Goal: Task Accomplishment & Management: Complete application form

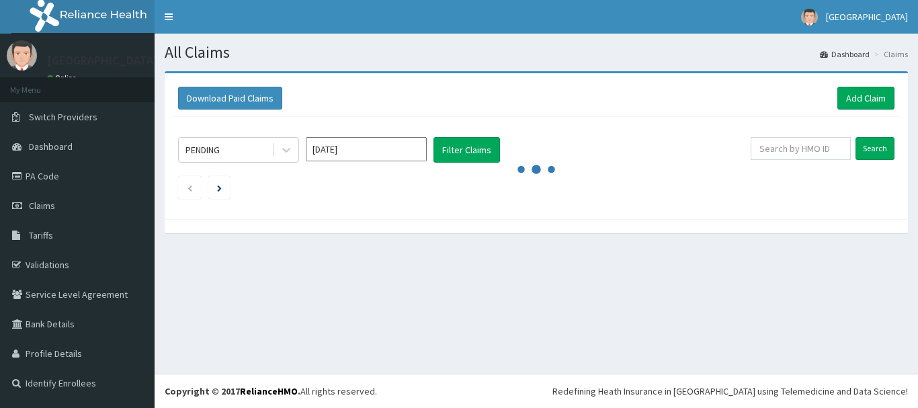
click at [852, 91] on link "Add Claim" at bounding box center [865, 98] width 57 height 23
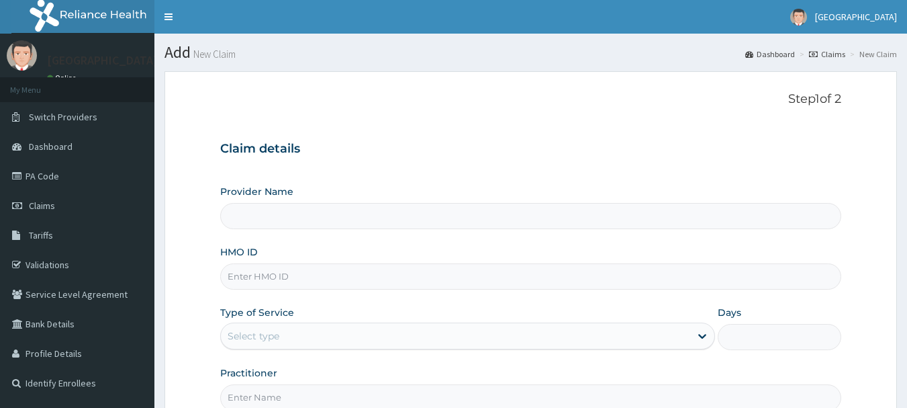
type input "[GEOGRAPHIC_DATA]"
click at [453, 287] on input "HMO ID" at bounding box center [531, 276] width 622 height 26
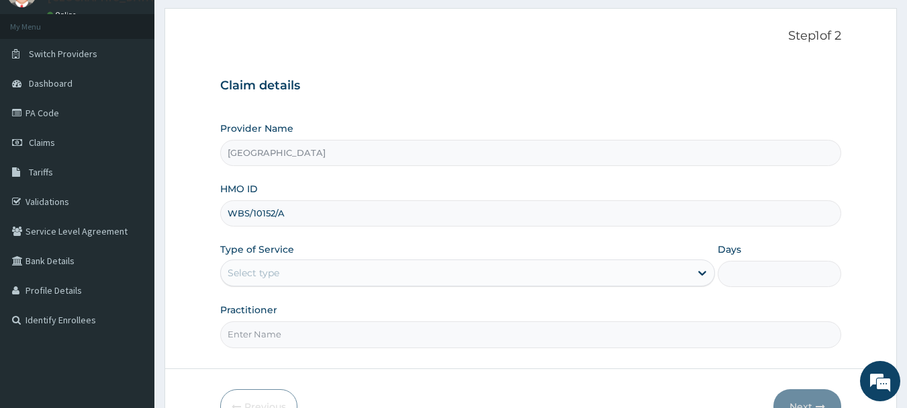
scroll to position [67, 0]
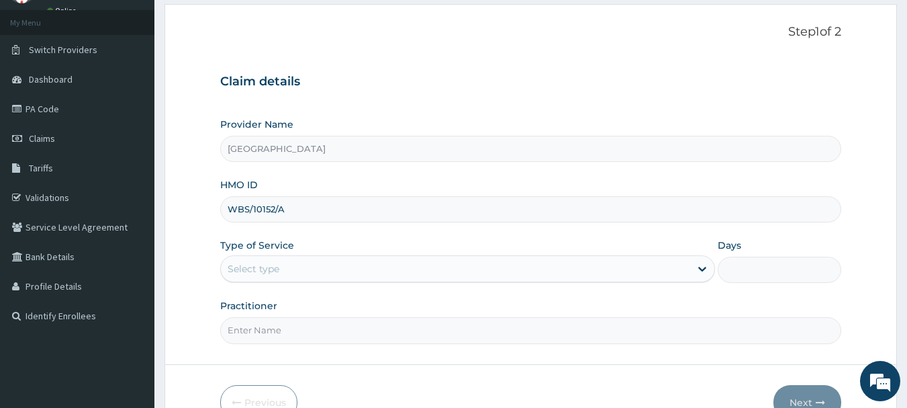
type input "WBS/10152/A"
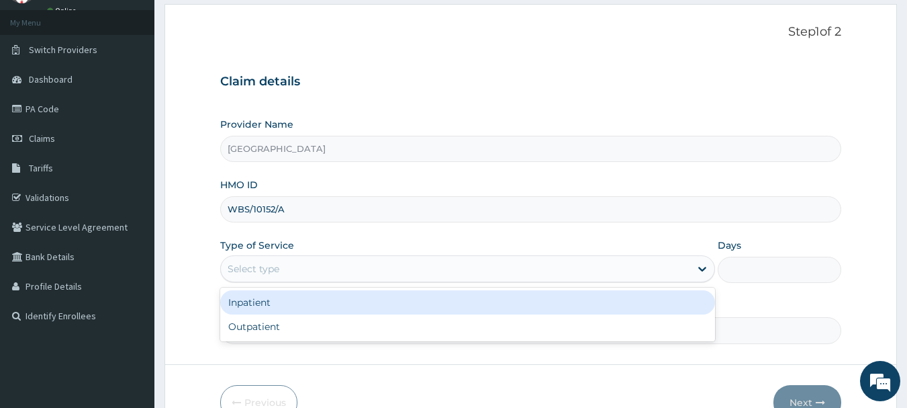
click at [339, 259] on div "Select type" at bounding box center [456, 268] width 470 height 21
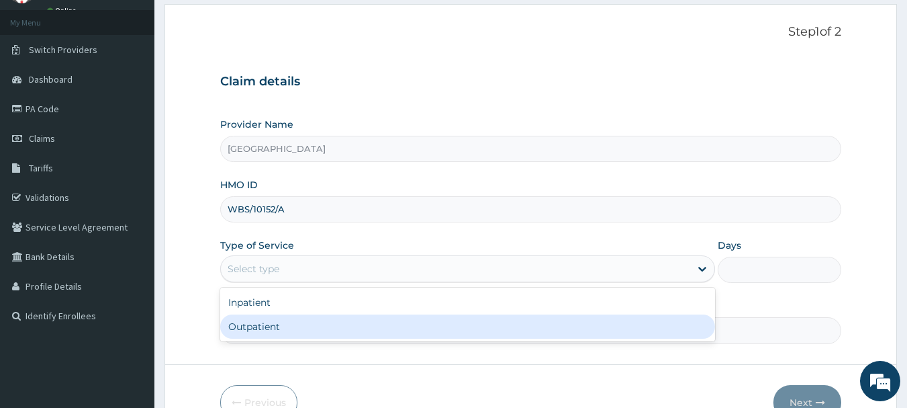
click at [290, 325] on div "Outpatient" at bounding box center [467, 326] width 495 height 24
type input "1"
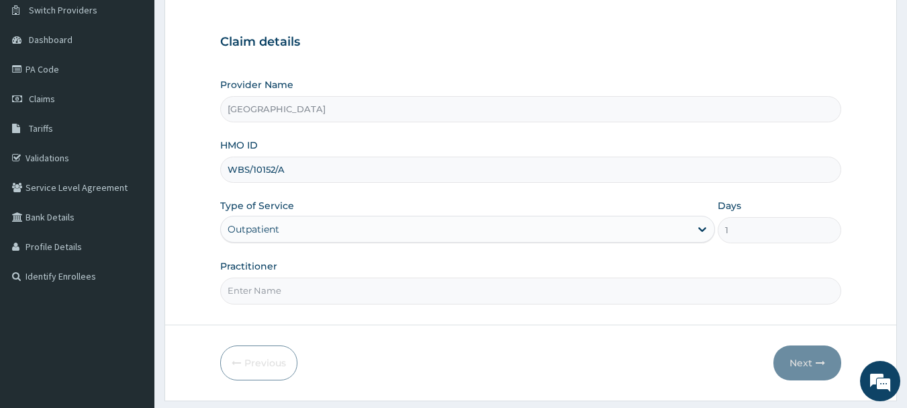
scroll to position [134, 0]
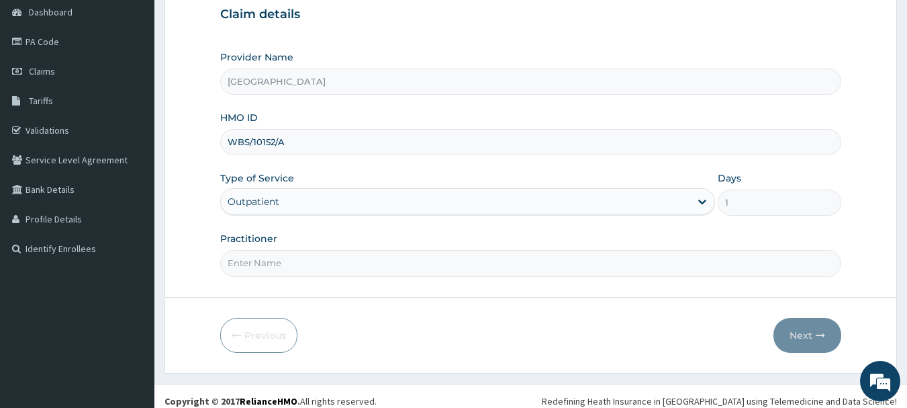
drag, startPoint x: 384, startPoint y: 263, endPoint x: 365, endPoint y: 281, distance: 25.7
click at [383, 265] on input "Practitioner" at bounding box center [531, 263] width 622 height 26
type input "DR KINGSLEY"
click at [799, 324] on button "Next" at bounding box center [808, 335] width 68 height 35
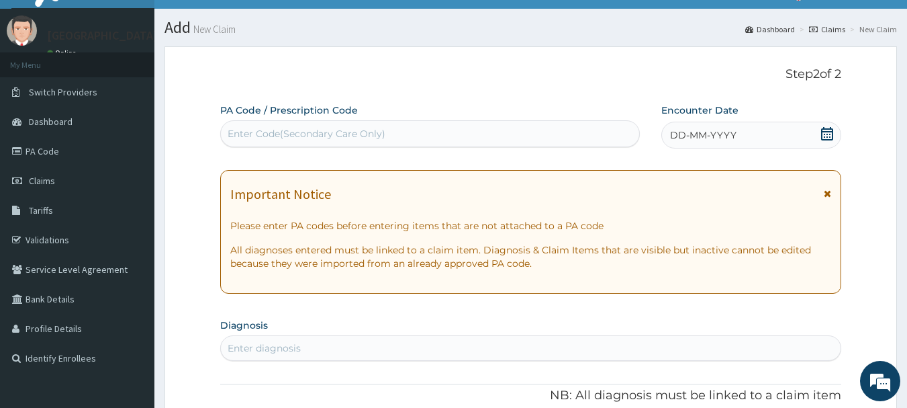
scroll to position [0, 0]
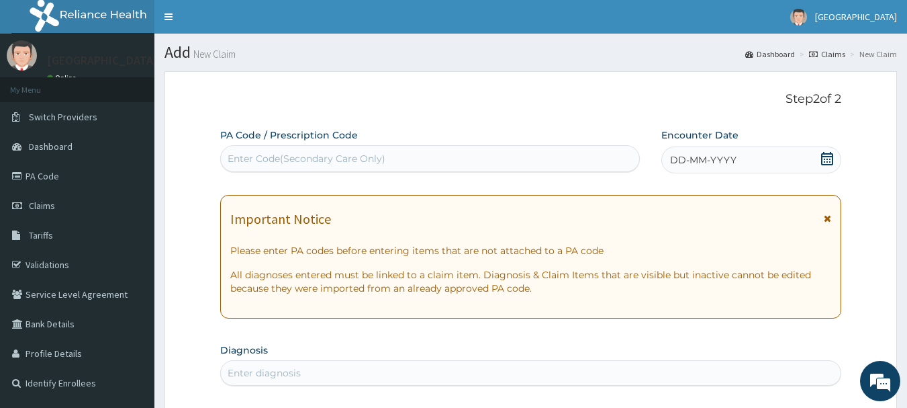
click at [751, 156] on div "DD-MM-YYYY" at bounding box center [752, 159] width 180 height 27
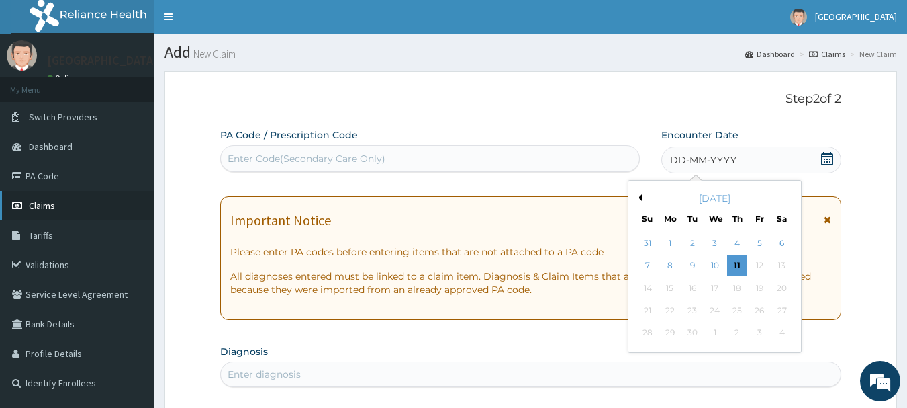
click at [96, 206] on link "Claims" at bounding box center [77, 206] width 154 height 30
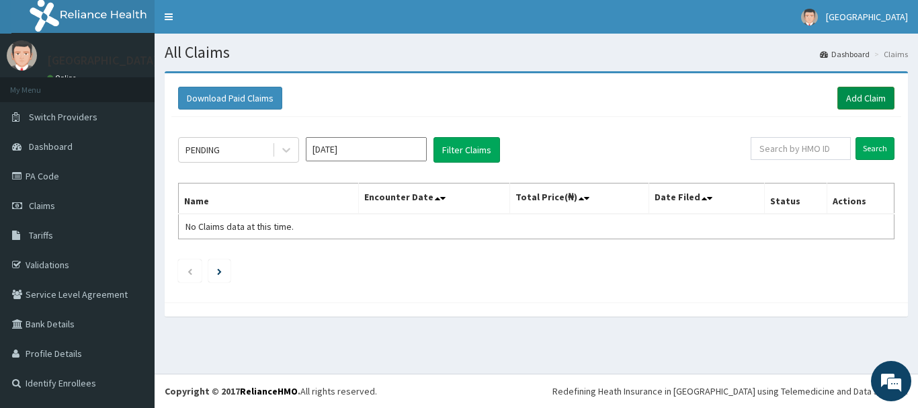
click at [852, 95] on link "Add Claim" at bounding box center [865, 98] width 57 height 23
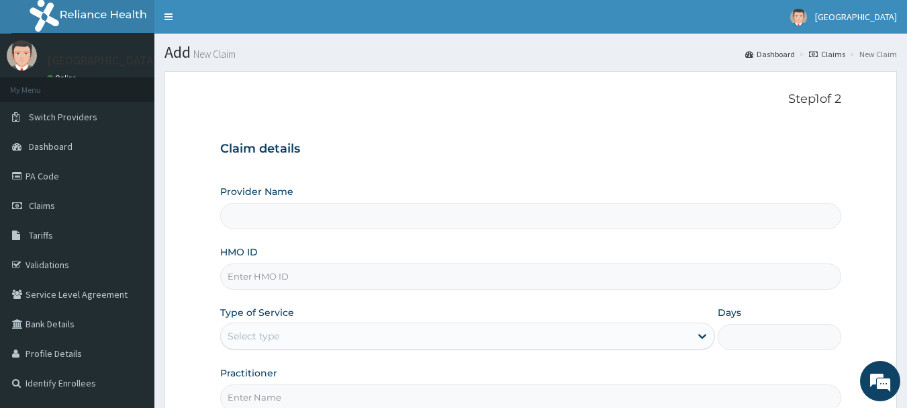
type input "[GEOGRAPHIC_DATA]"
click at [411, 278] on input "HMO ID" at bounding box center [531, 276] width 622 height 26
click at [247, 277] on input "FMC/1154/A" at bounding box center [531, 276] width 622 height 26
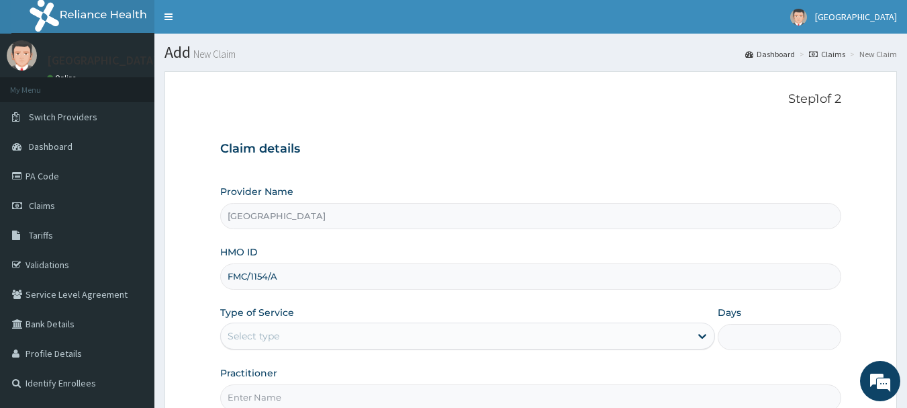
paste input "IB/10024/A"
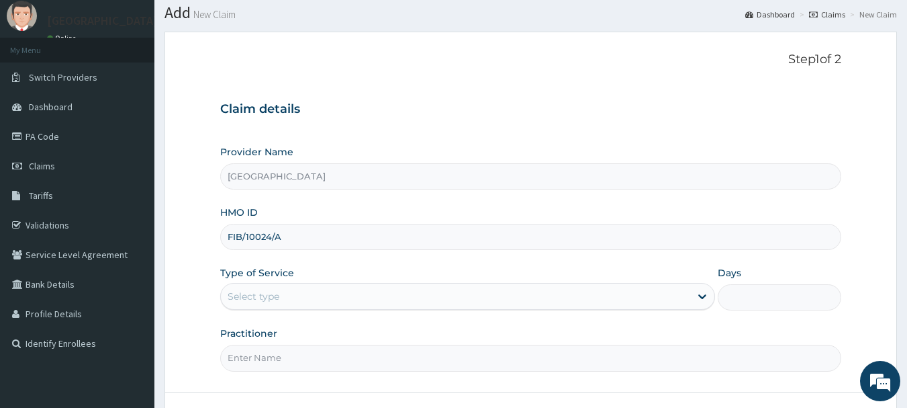
scroll to position [67, 0]
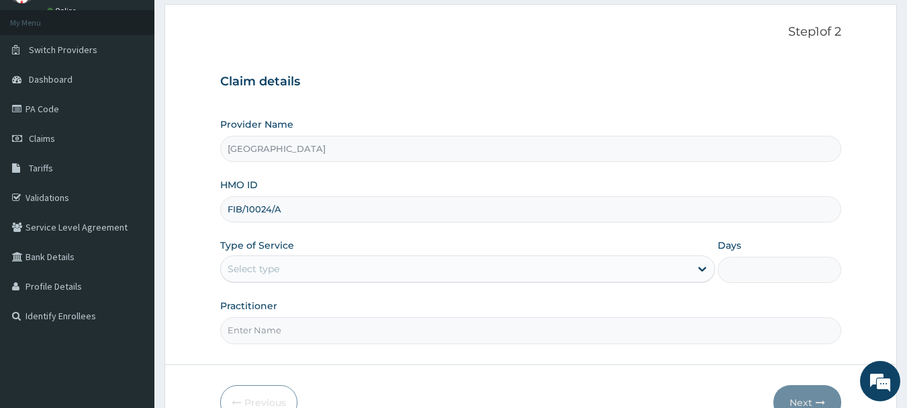
type input "FIB/10024/A"
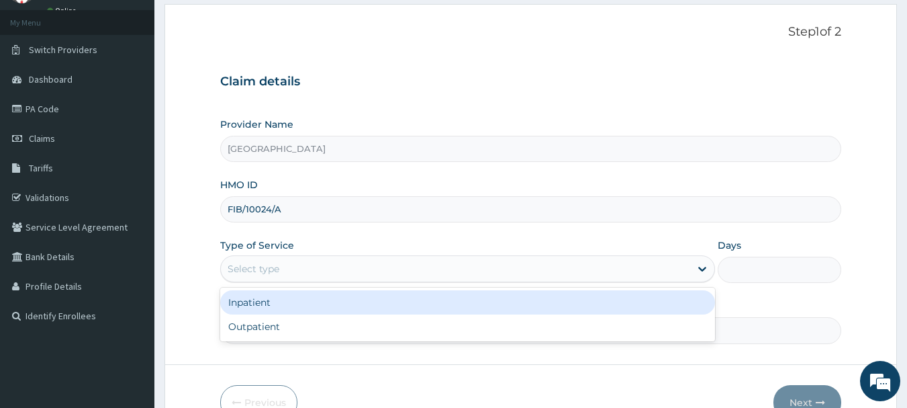
click at [382, 266] on div "Select type" at bounding box center [456, 268] width 470 height 21
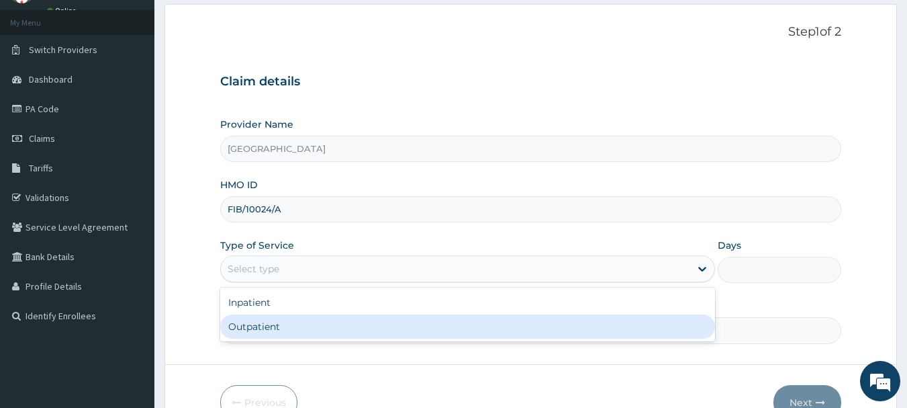
click at [320, 326] on div "Outpatient" at bounding box center [467, 326] width 495 height 24
type input "1"
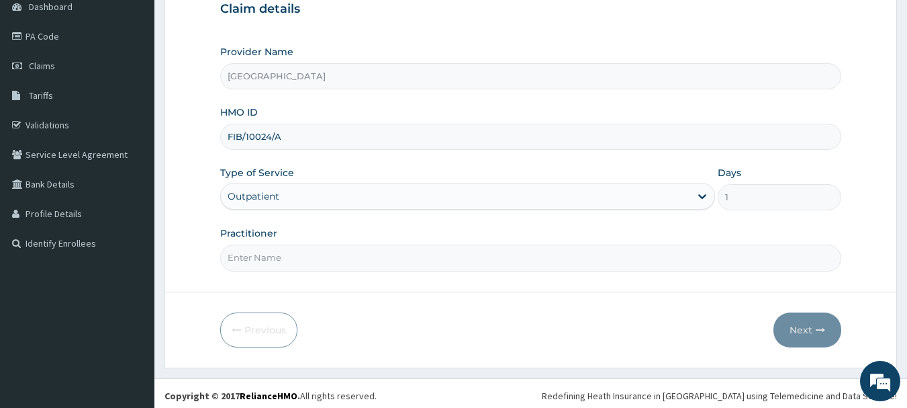
scroll to position [144, 0]
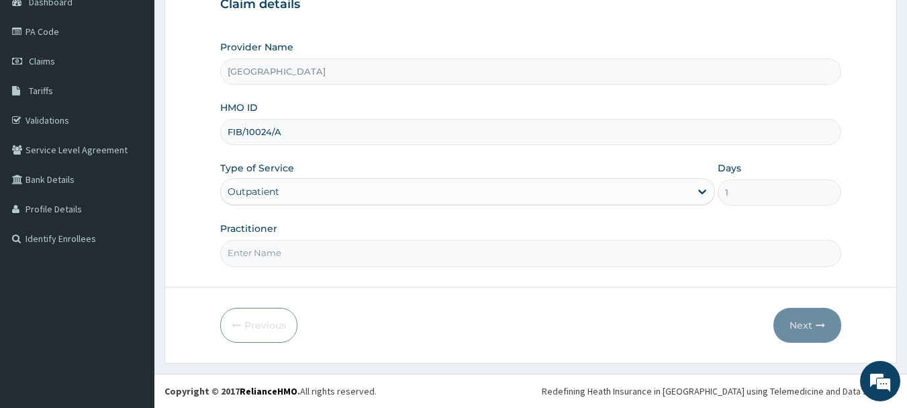
click at [421, 261] on input "Practitioner" at bounding box center [531, 253] width 622 height 26
type input "DR KINGSLEY"
click at [825, 326] on icon "button" at bounding box center [820, 324] width 9 height 9
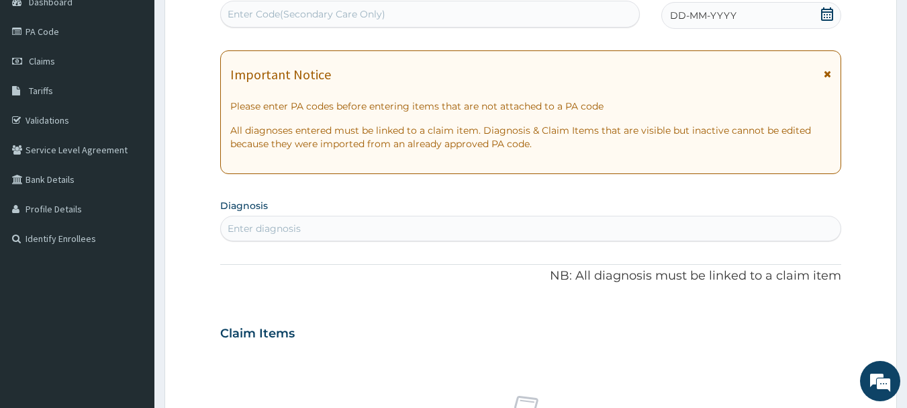
click at [821, 21] on span at bounding box center [827, 15] width 13 height 17
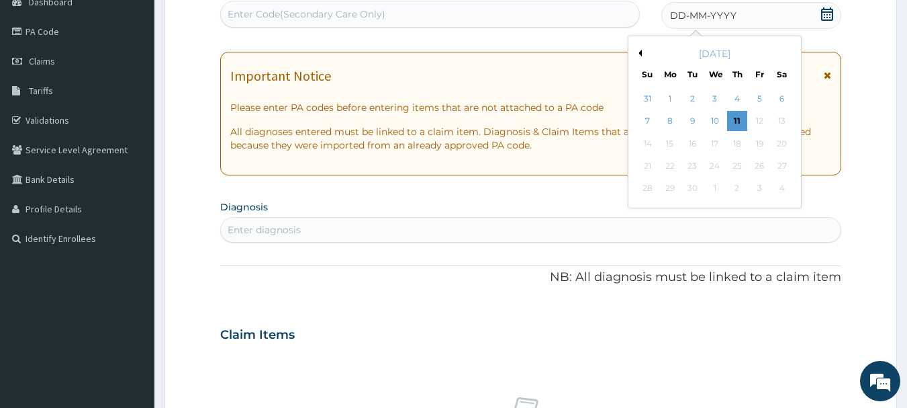
click at [635, 53] on button "Previous Month" at bounding box center [638, 53] width 7 height 7
click at [639, 54] on button "Previous Month" at bounding box center [638, 53] width 7 height 7
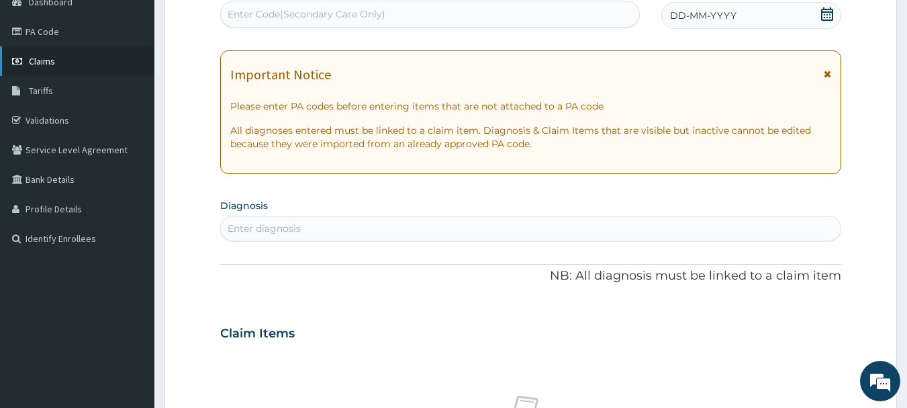
click at [75, 58] on link "Claims" at bounding box center [77, 61] width 154 height 30
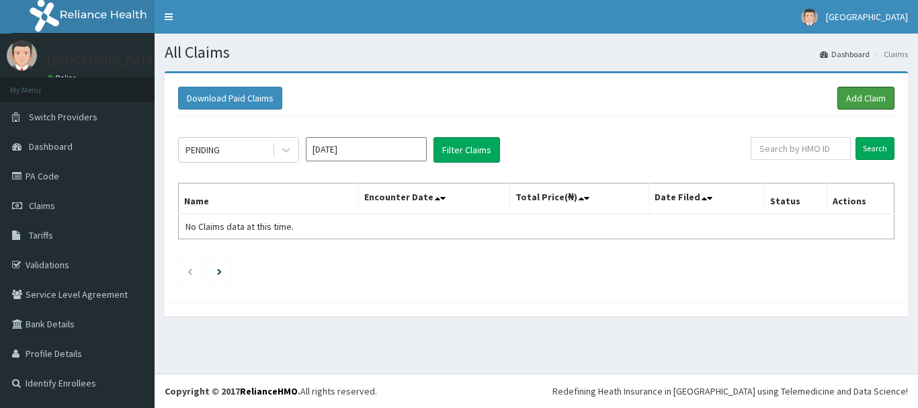
click at [874, 94] on link "Add Claim" at bounding box center [865, 98] width 57 height 23
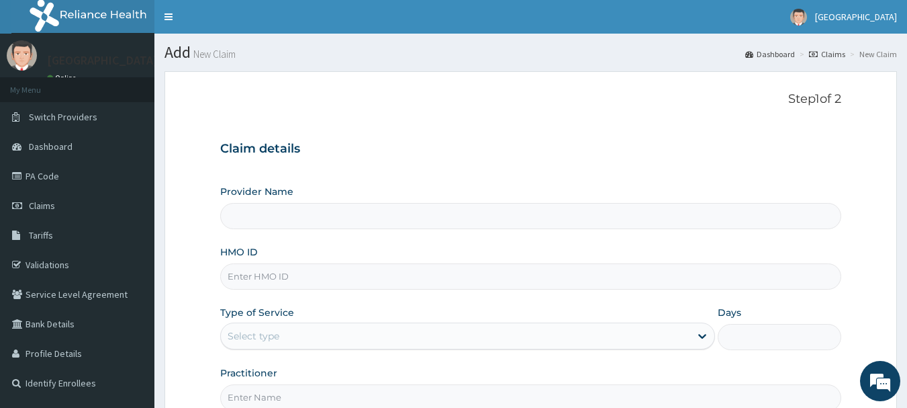
type input "[GEOGRAPHIC_DATA]"
click at [349, 277] on input "HMO ID" at bounding box center [531, 276] width 622 height 26
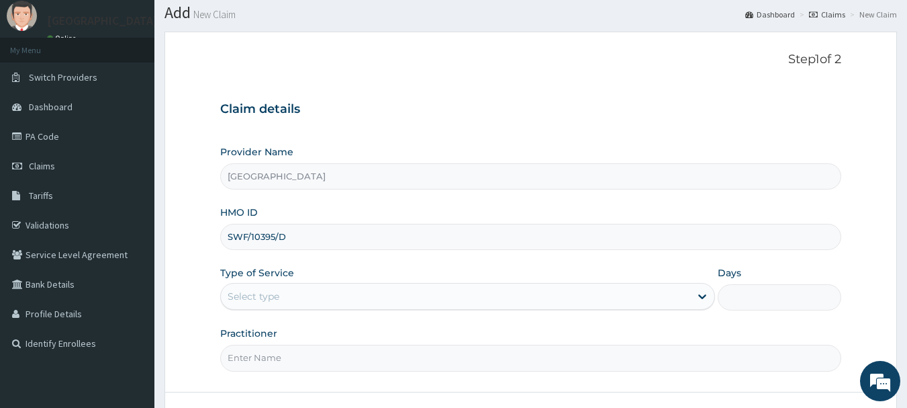
scroll to position [67, 0]
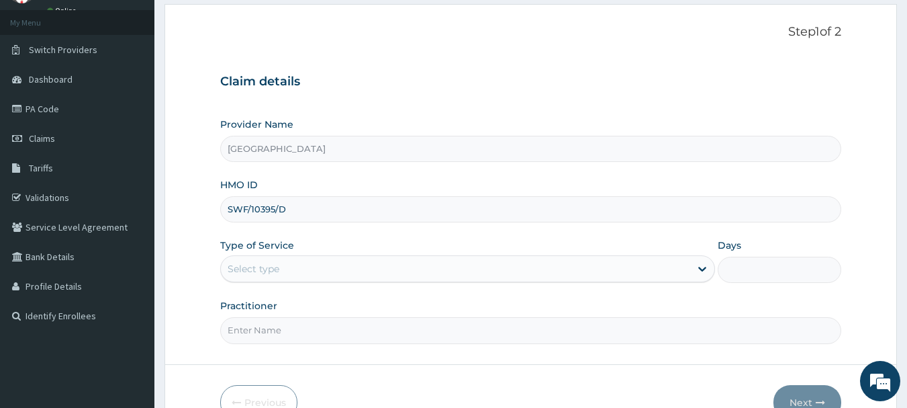
type input "SWF/10395/D"
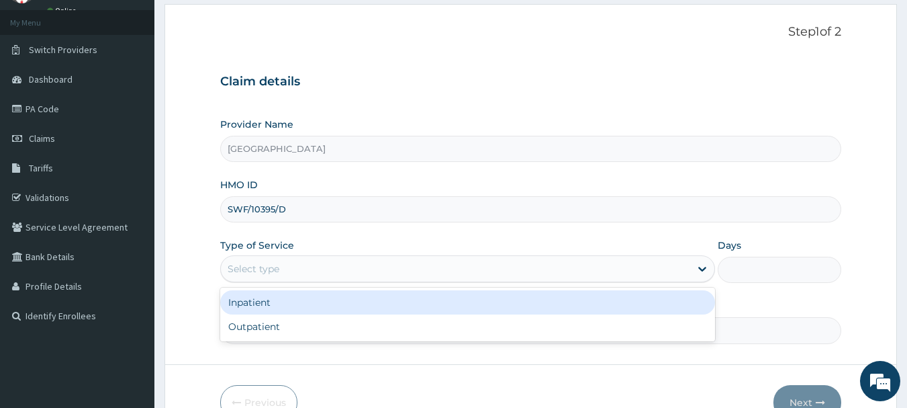
click at [235, 271] on div "Select type" at bounding box center [254, 268] width 52 height 13
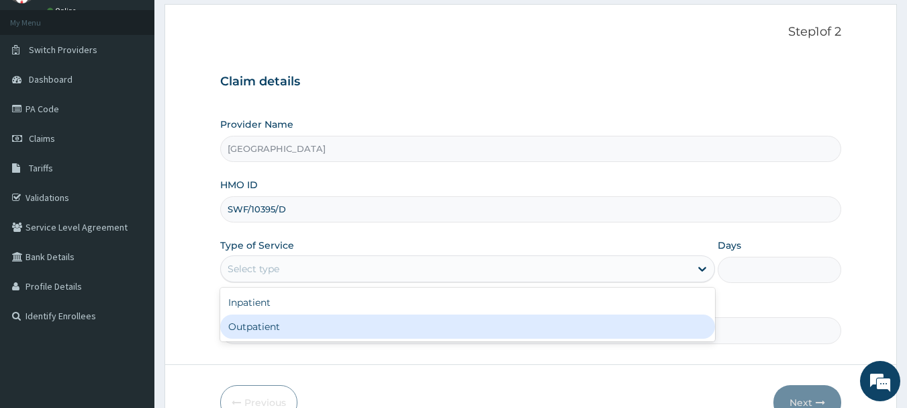
click at [268, 322] on div "Outpatient" at bounding box center [467, 326] width 495 height 24
type input "1"
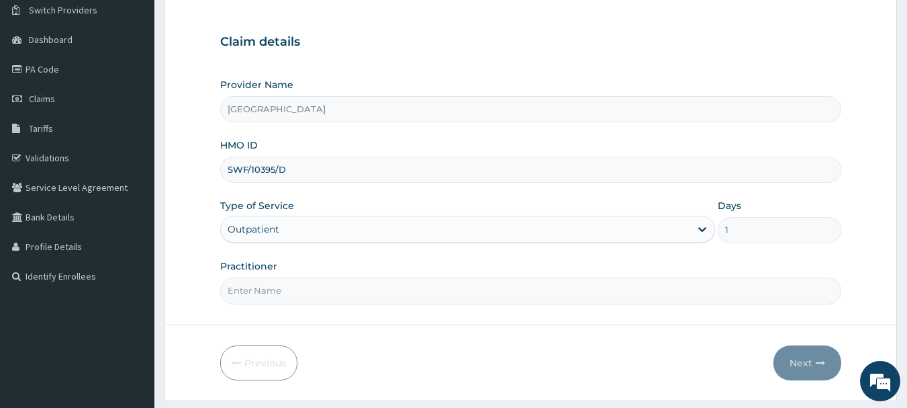
scroll to position [134, 0]
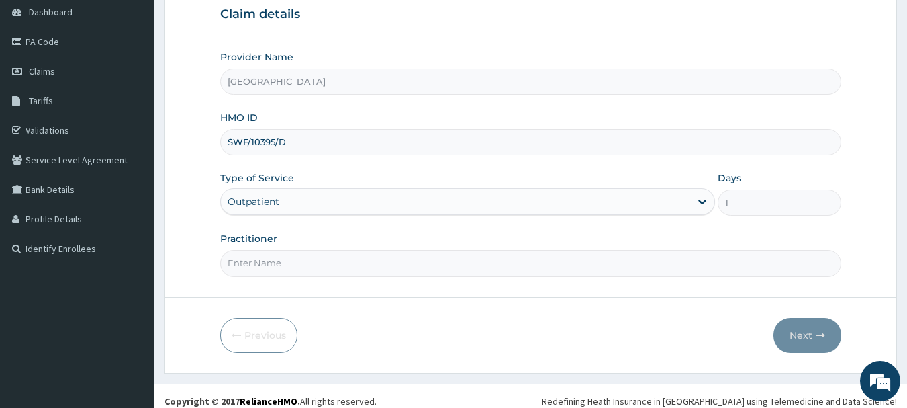
click at [279, 274] on input "Practitioner" at bounding box center [531, 263] width 622 height 26
type input "[PERSON_NAME]"
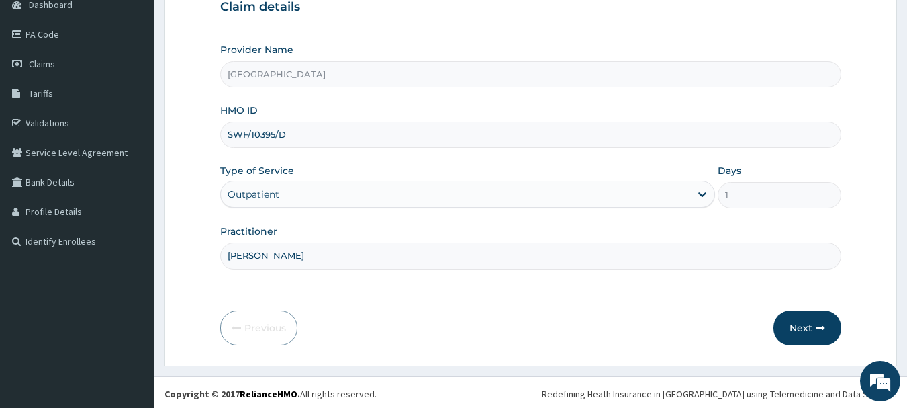
scroll to position [144, 0]
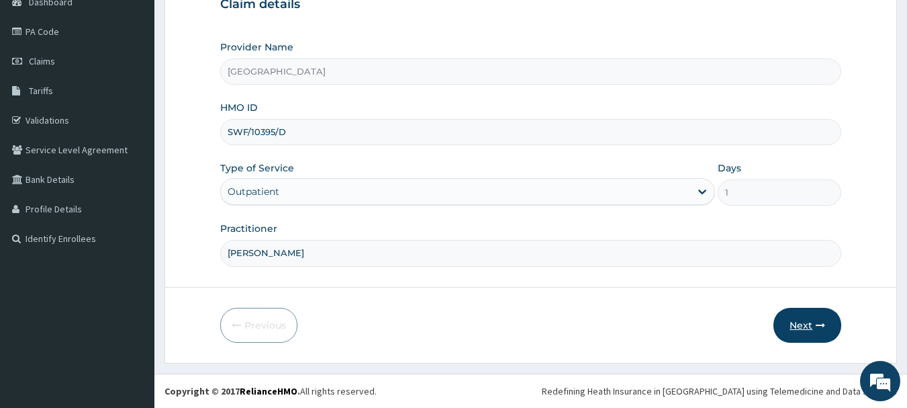
click at [816, 339] on button "Next" at bounding box center [808, 325] width 68 height 35
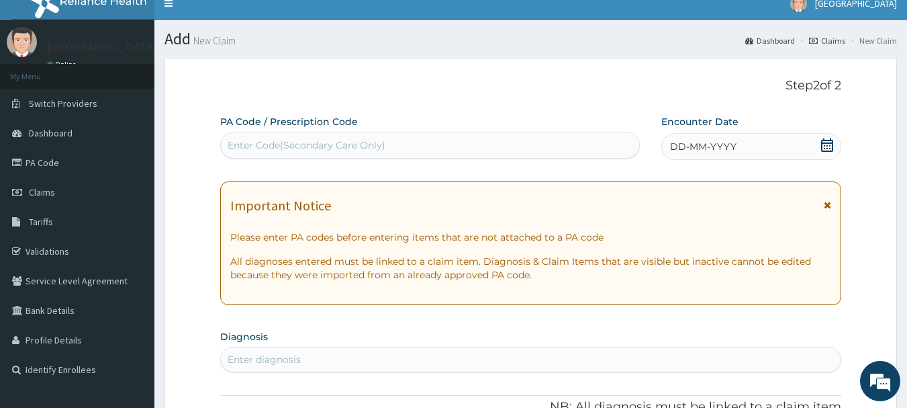
scroll to position [10, 0]
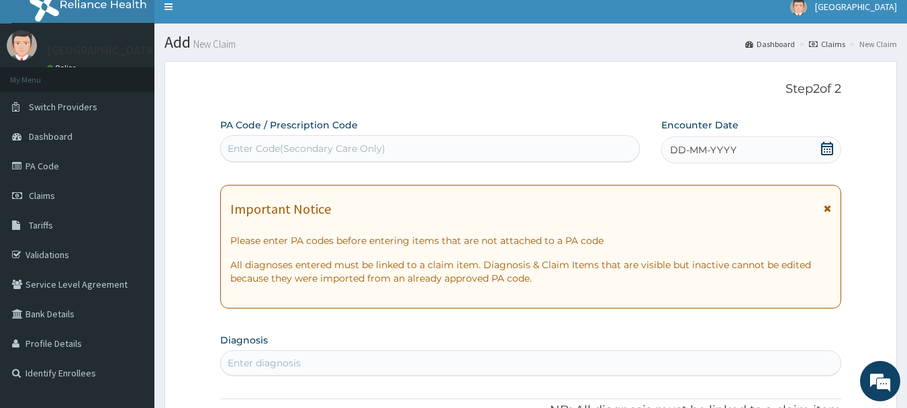
click at [835, 150] on div "DD-MM-YYYY" at bounding box center [752, 149] width 180 height 27
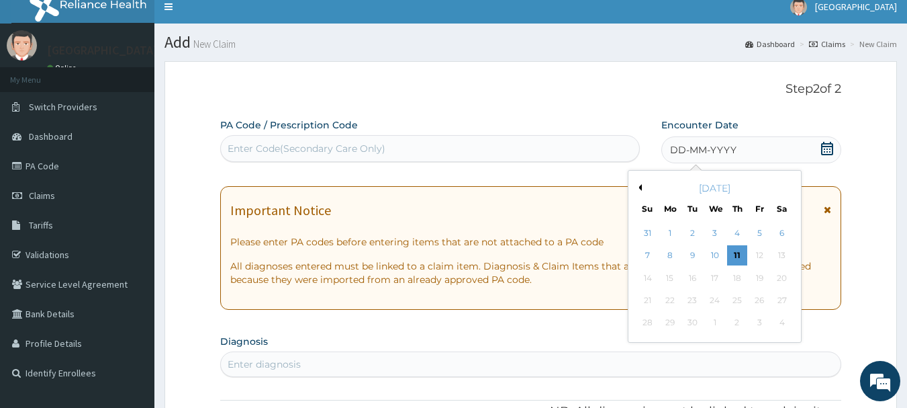
click at [639, 189] on button "Previous Month" at bounding box center [638, 187] width 7 height 7
click at [711, 255] on div "6" at bounding box center [715, 256] width 20 height 20
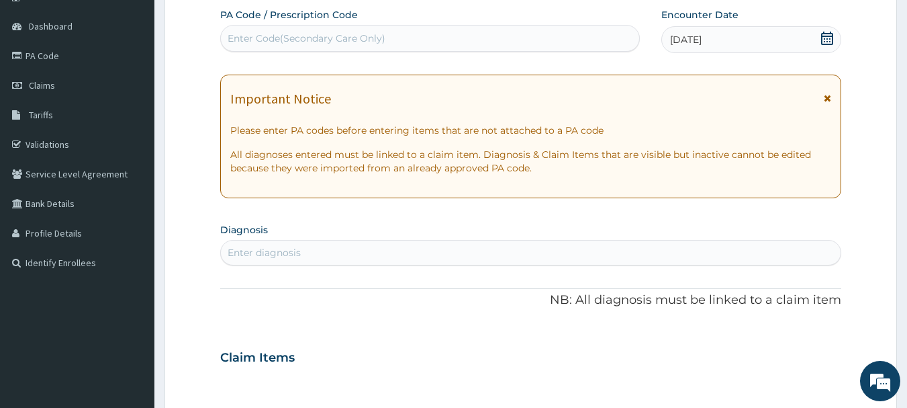
scroll to position [144, 0]
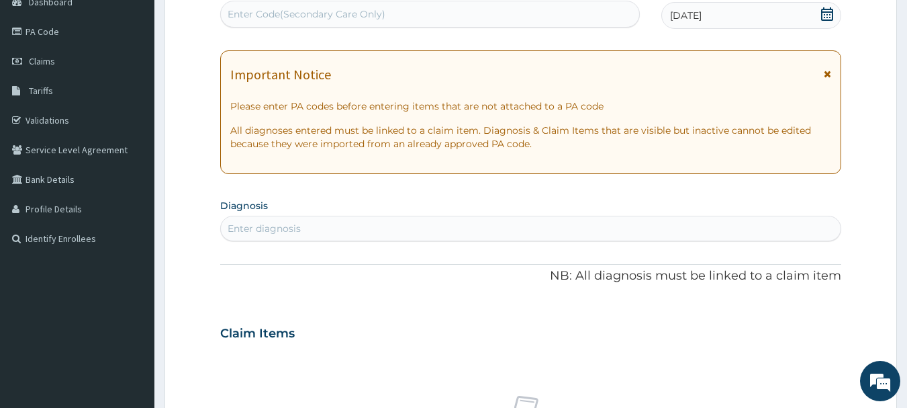
click at [301, 224] on div "Enter diagnosis" at bounding box center [531, 228] width 621 height 21
type input "MALA"
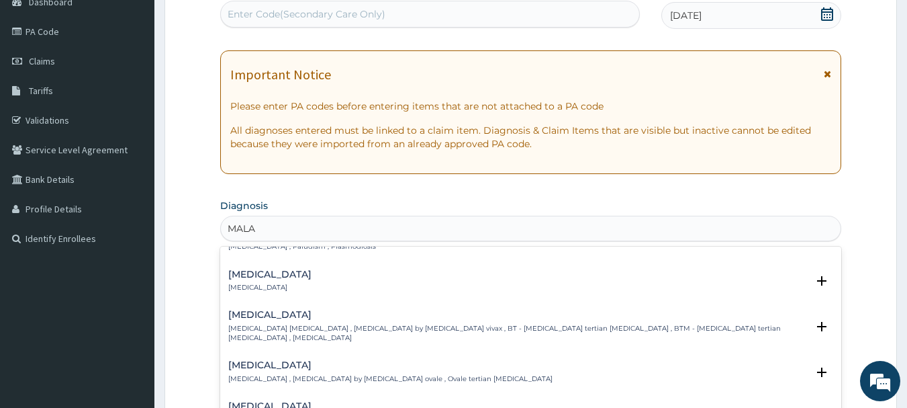
scroll to position [0, 0]
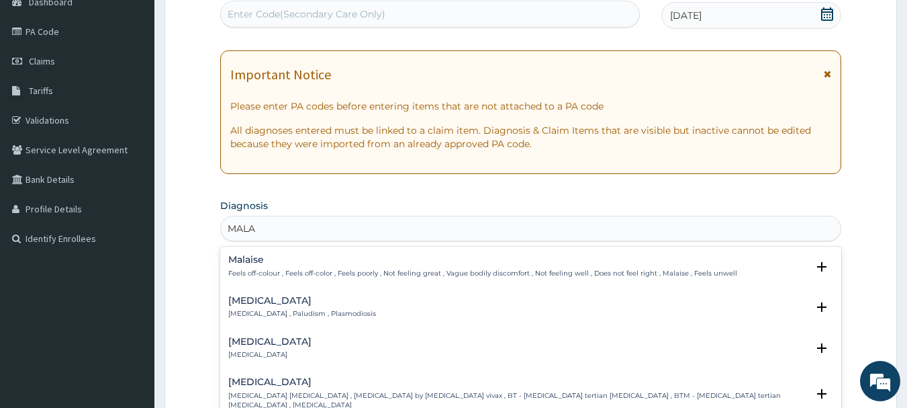
click at [277, 308] on div "Malaria Malaria , Paludism , Plasmodiosis" at bounding box center [302, 308] width 148 height 24
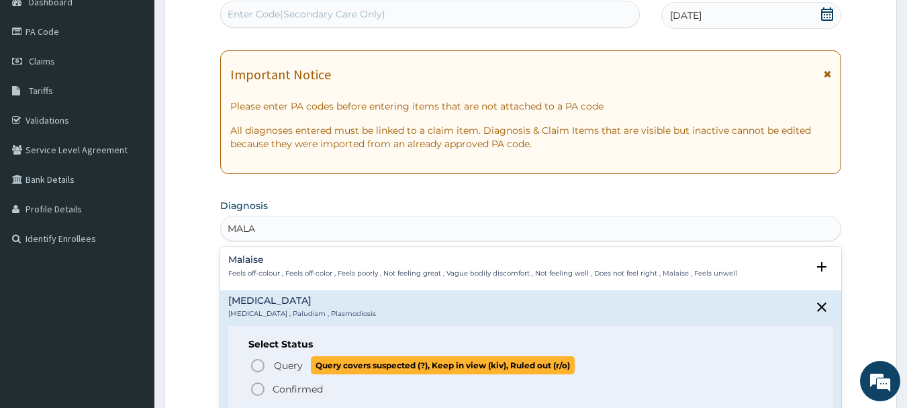
click at [253, 363] on icon "status option query" at bounding box center [258, 365] width 16 height 16
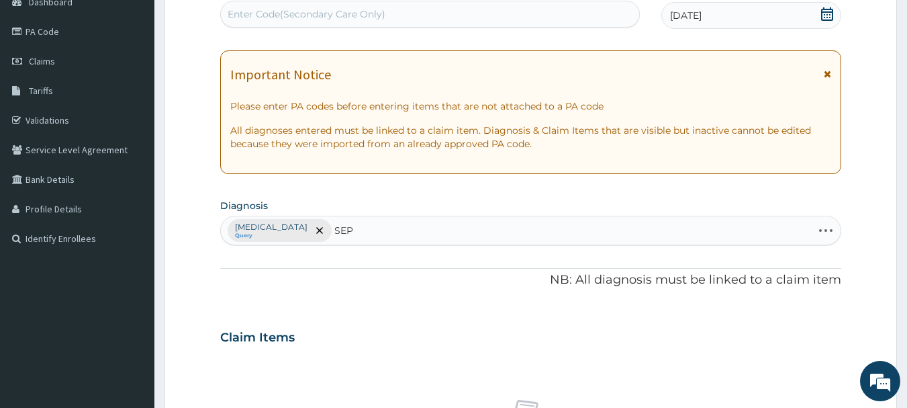
type input "SEPS"
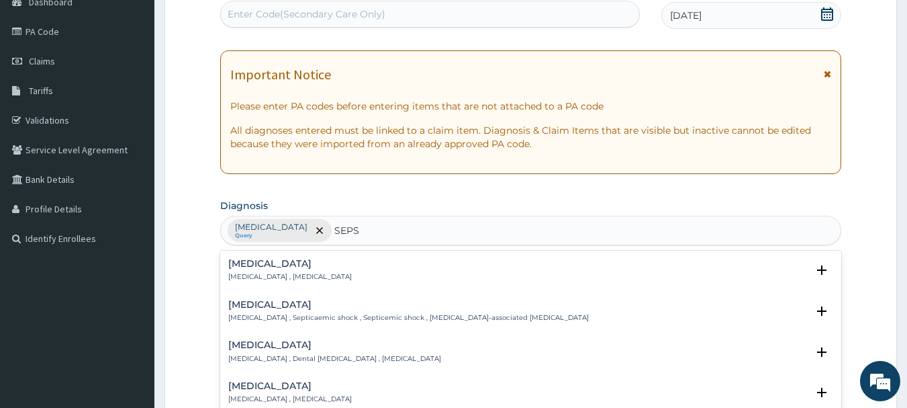
click at [318, 271] on div "Sepsis Systemic infection , Sepsis" at bounding box center [531, 271] width 606 height 24
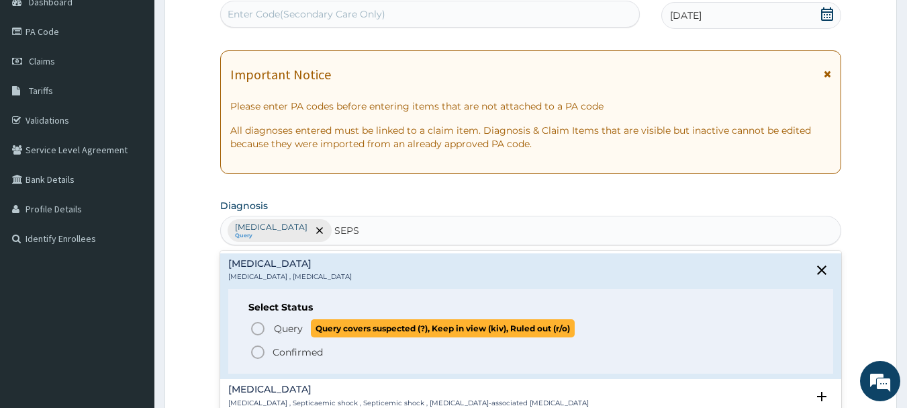
click at [277, 320] on p "Query Query covers suspected (?), Keep in view (kiv), Ruled out (r/o)" at bounding box center [424, 328] width 302 height 18
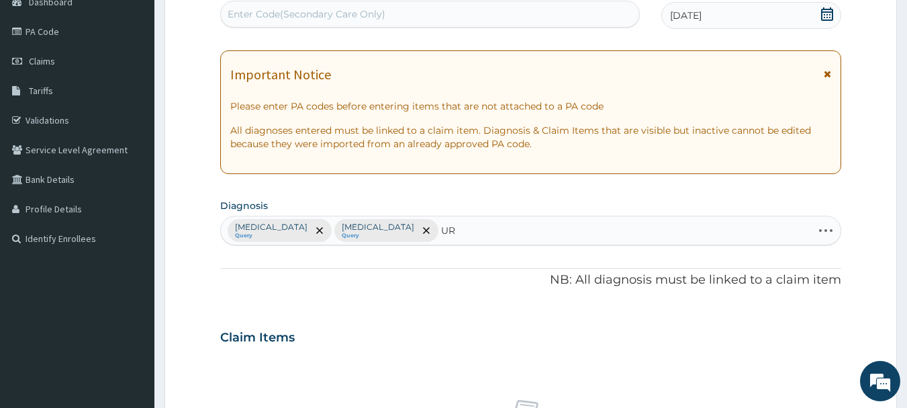
type input "U"
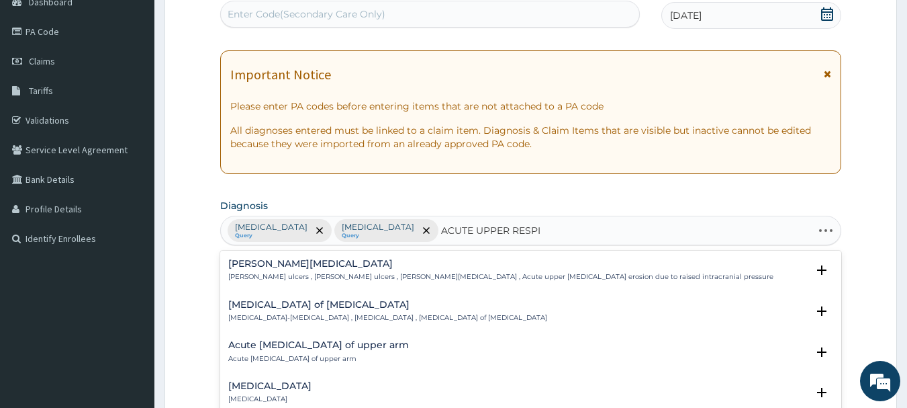
type input "ACUTE UPPER RESPIR"
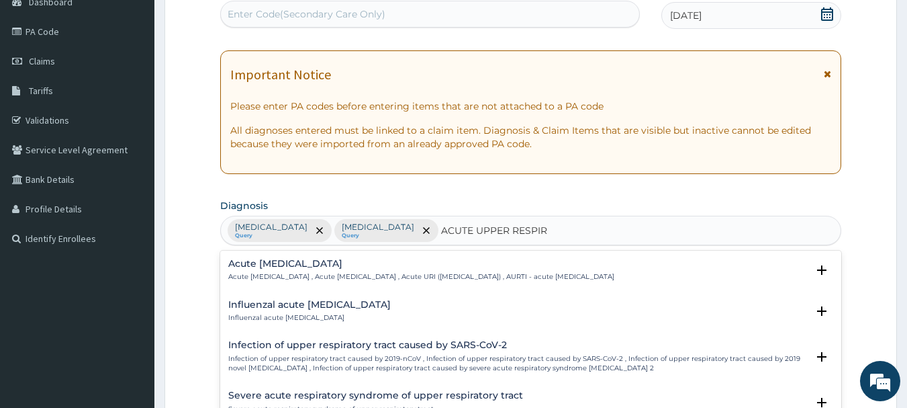
click at [393, 275] on p "Acute upper respiratory infection , Acute upper respiratory tract infection , A…" at bounding box center [421, 276] width 386 height 9
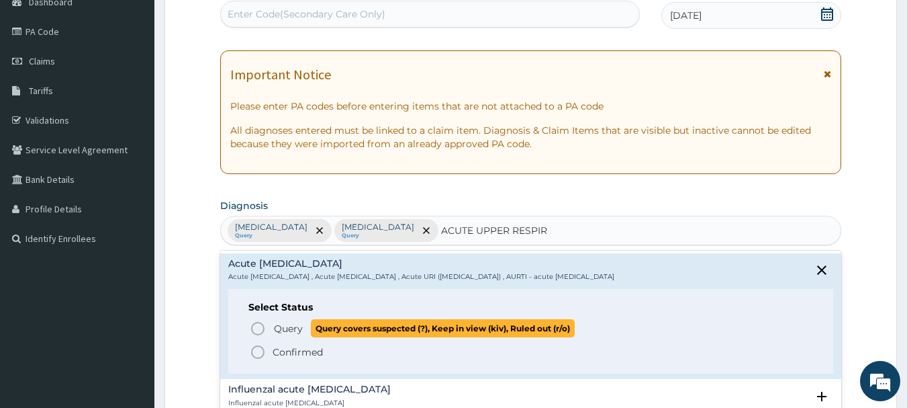
click at [333, 335] on span "Query covers suspected (?), Keep in view (kiv), Ruled out (r/o)" at bounding box center [443, 328] width 264 height 18
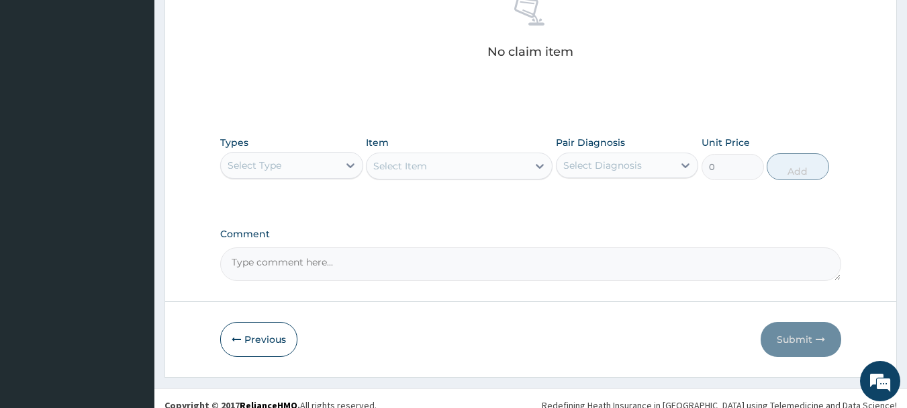
scroll to position [547, 0]
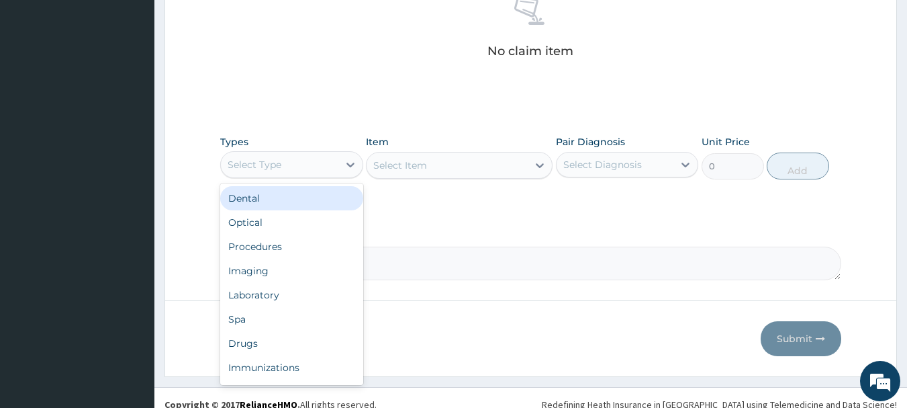
click at [298, 173] on div "Select Type" at bounding box center [280, 164] width 118 height 21
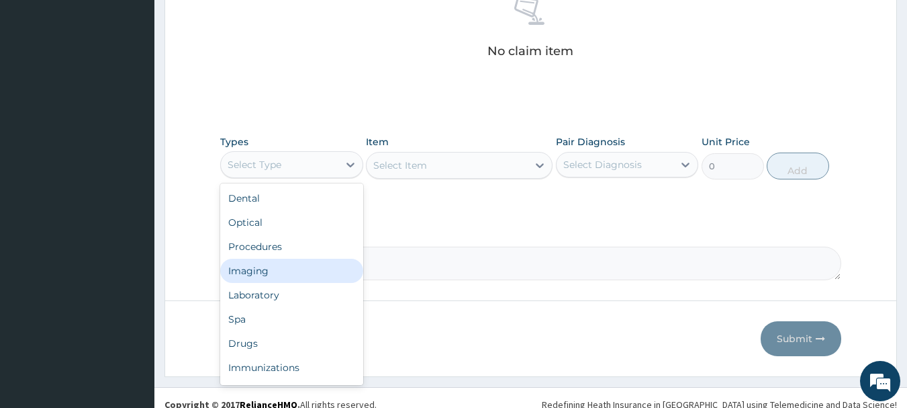
scroll to position [46, 0]
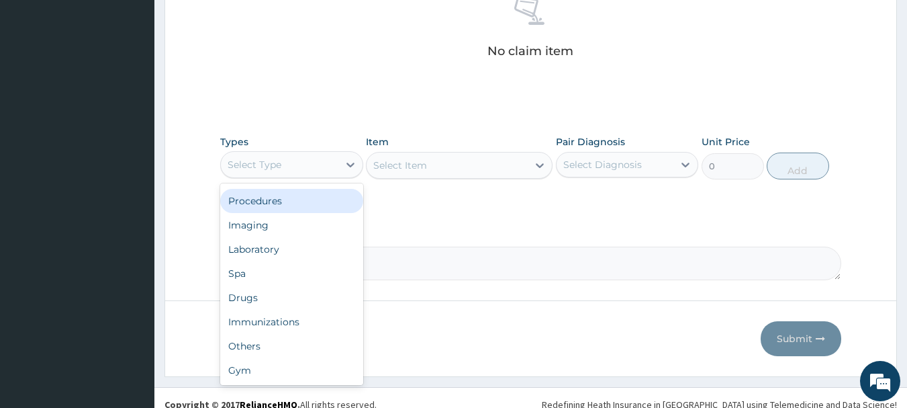
click at [281, 204] on div "Procedures" at bounding box center [291, 201] width 143 height 24
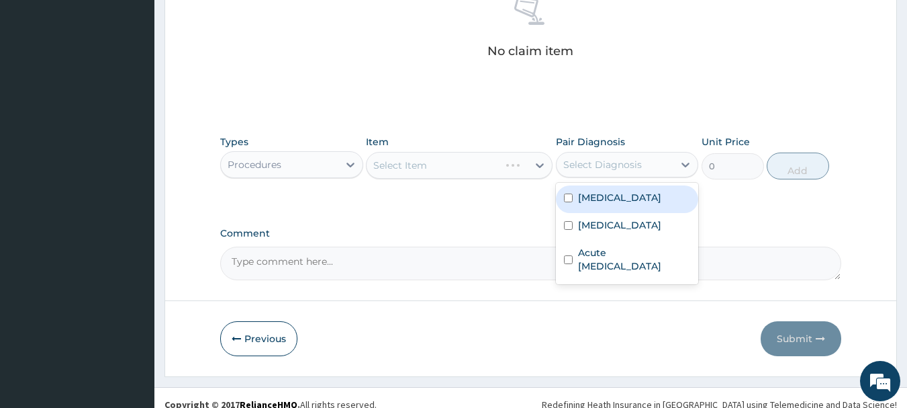
click at [618, 172] on div "Select Diagnosis" at bounding box center [616, 164] width 118 height 21
click at [627, 201] on div "Malaria" at bounding box center [627, 199] width 143 height 28
checkbox input "true"
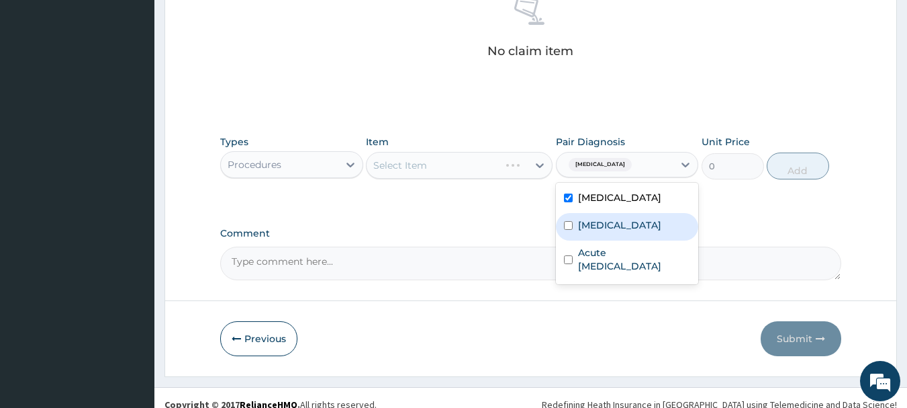
click at [631, 230] on div "Sepsis" at bounding box center [627, 227] width 143 height 28
checkbox input "true"
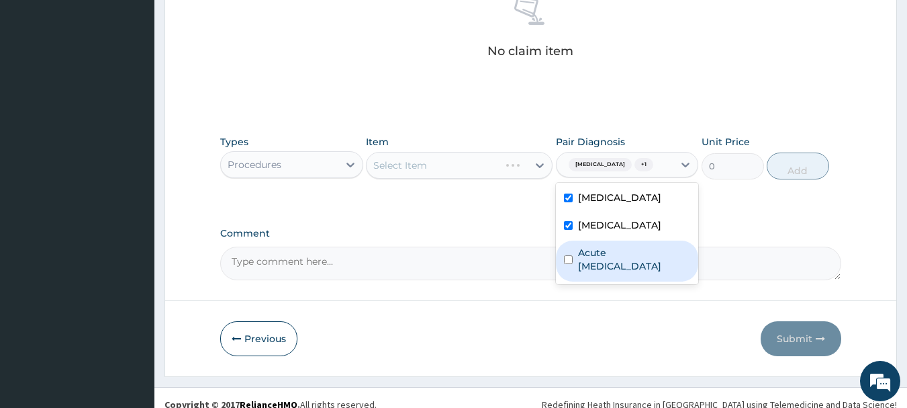
click at [628, 251] on label "Acute upper respiratory infection" at bounding box center [634, 259] width 113 height 27
checkbox input "true"
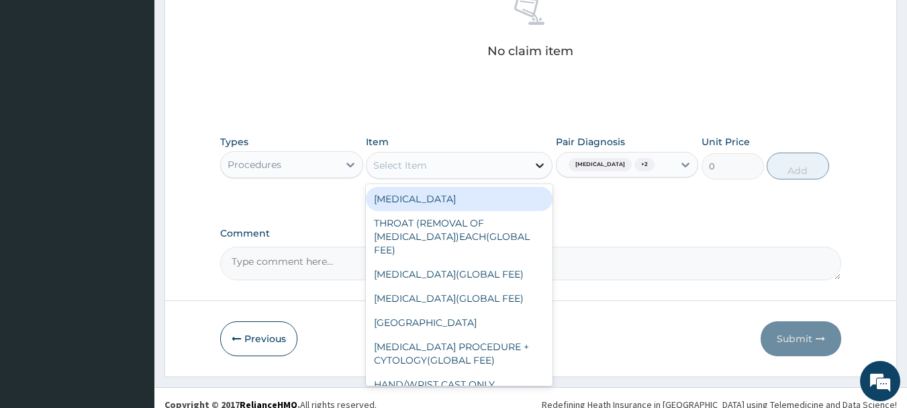
click at [541, 157] on div at bounding box center [540, 165] width 24 height 24
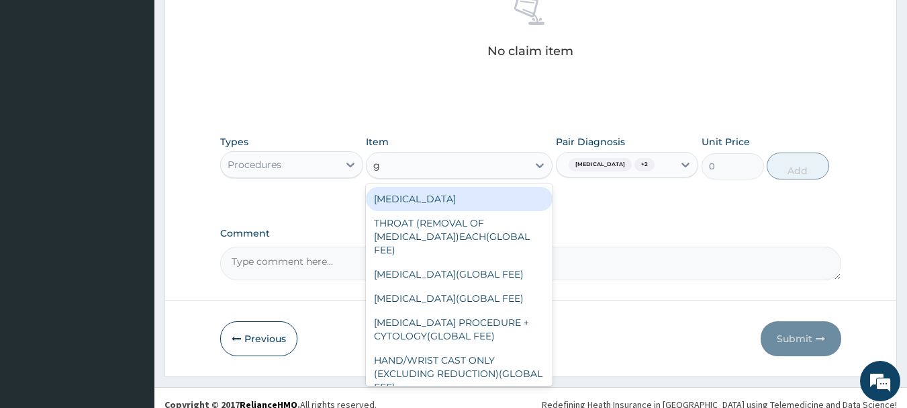
type input "gp"
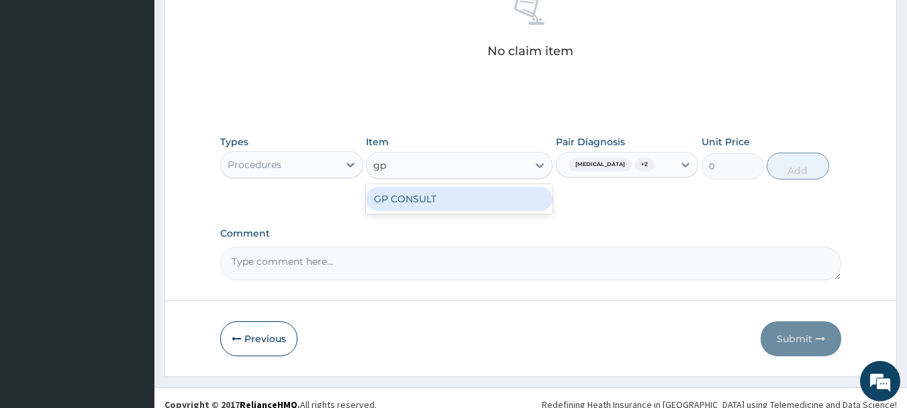
click at [433, 195] on div "GP CONSULT" at bounding box center [459, 199] width 187 height 24
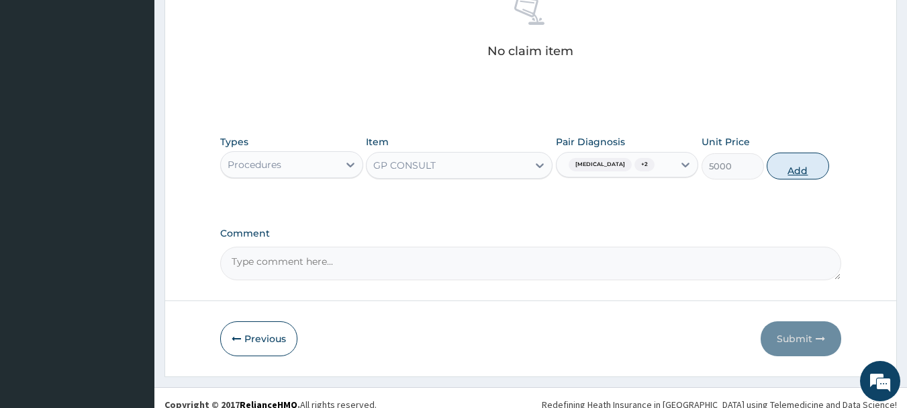
click at [806, 168] on button "Add" at bounding box center [798, 165] width 62 height 27
type input "0"
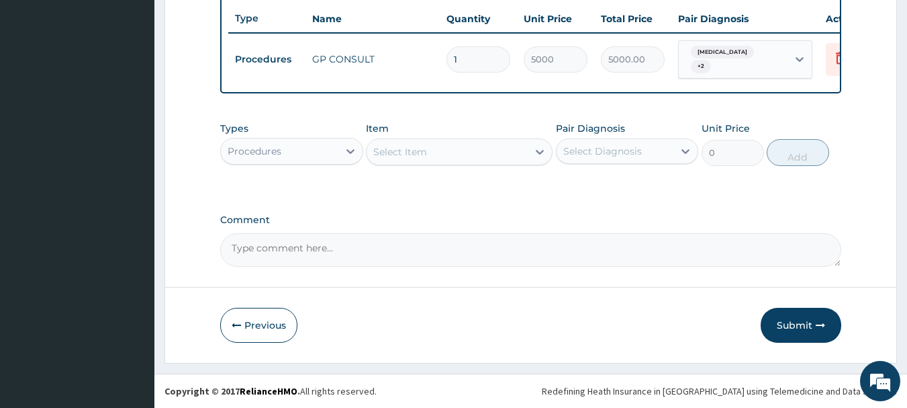
scroll to position [507, 0]
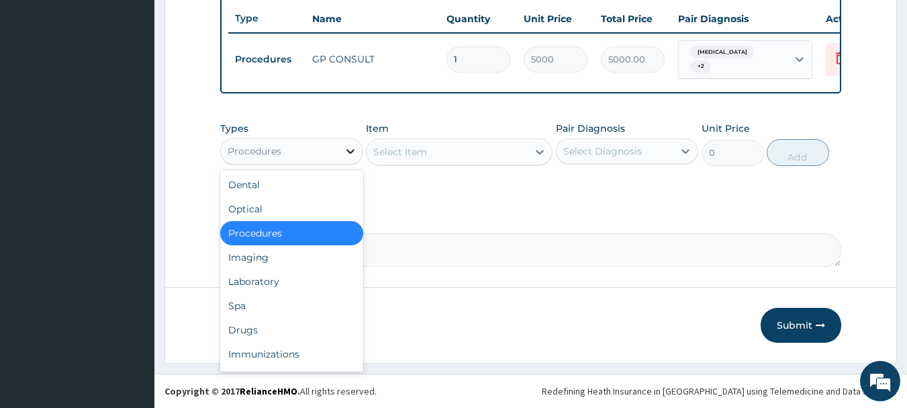
click at [348, 157] on div at bounding box center [351, 151] width 24 height 24
click at [277, 287] on div "Laboratory" at bounding box center [291, 281] width 143 height 24
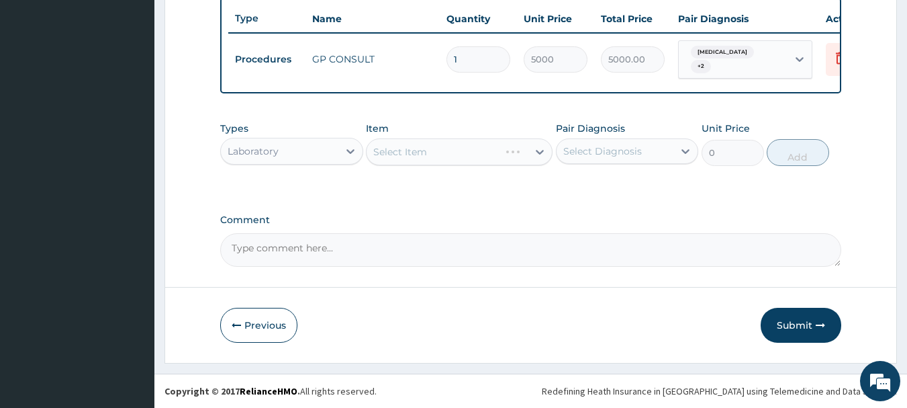
click at [580, 137] on div "Pair Diagnosis Select Diagnosis" at bounding box center [627, 144] width 143 height 44
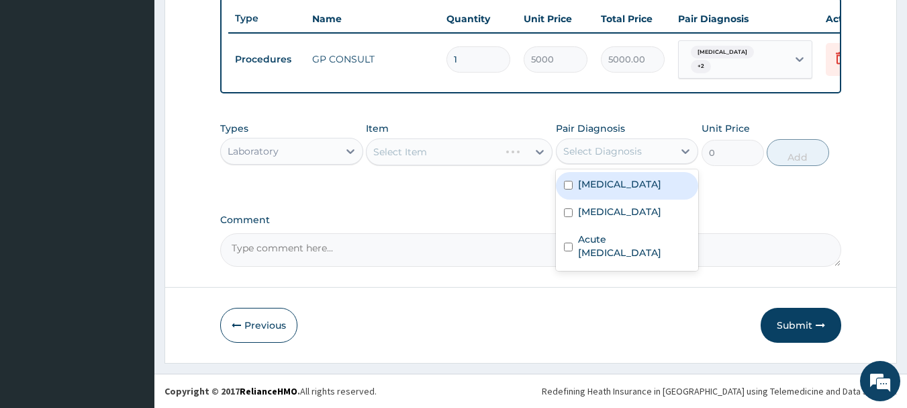
click at [586, 154] on div "Select Diagnosis" at bounding box center [603, 150] width 79 height 13
click at [588, 183] on label "Malaria" at bounding box center [619, 183] width 83 height 13
checkbox input "true"
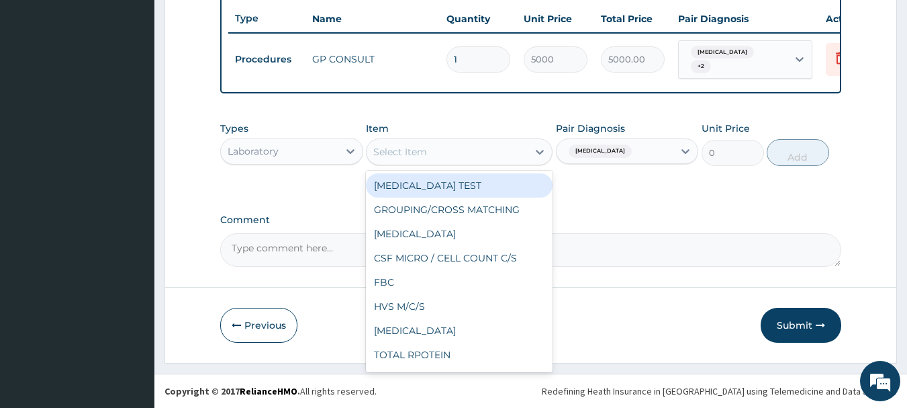
click at [511, 160] on div "Select Item" at bounding box center [447, 151] width 161 height 21
type input "mp"
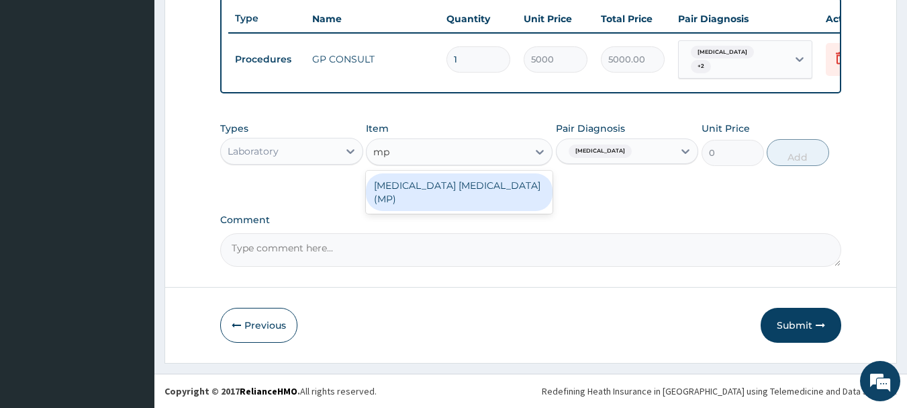
click at [511, 183] on div "MALARIA PARASITE (MP)" at bounding box center [459, 192] width 187 height 38
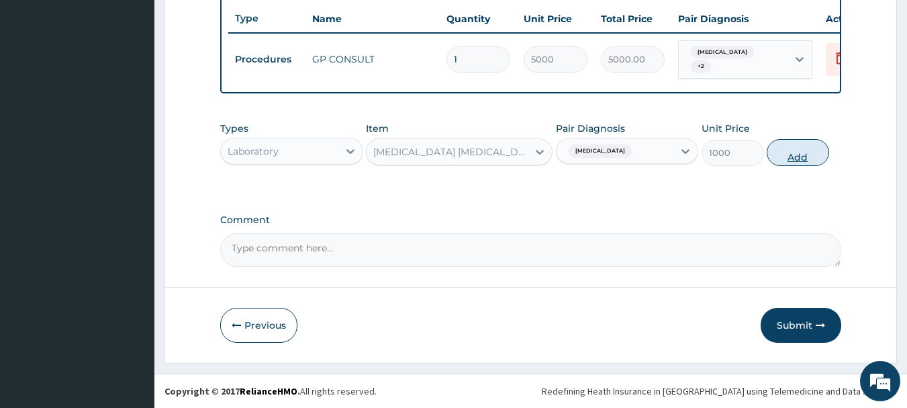
click at [789, 152] on button "Add" at bounding box center [798, 152] width 62 height 27
type input "0"
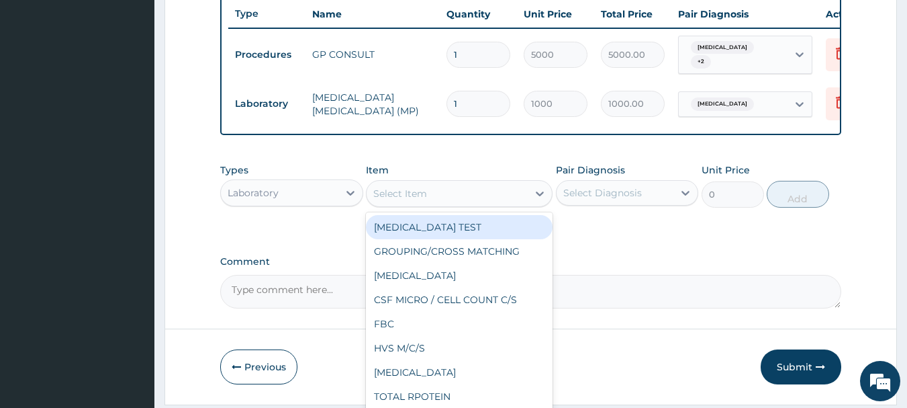
click at [394, 200] on div "Select Item" at bounding box center [400, 193] width 54 height 13
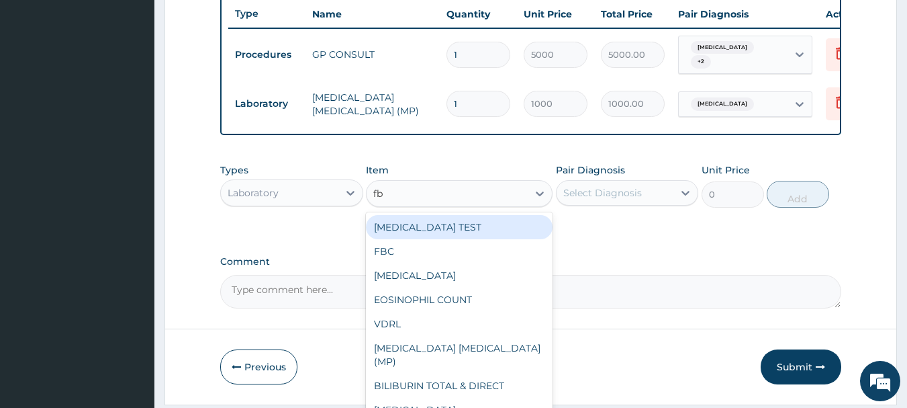
type input "fbc"
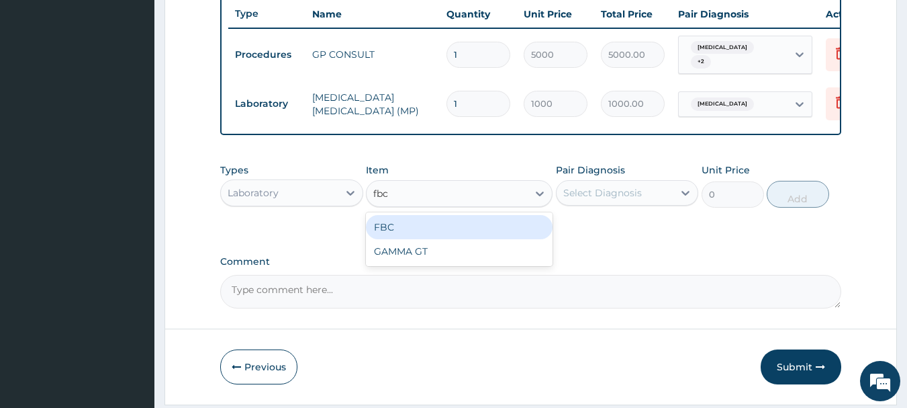
click at [382, 222] on div "FBC" at bounding box center [459, 227] width 187 height 24
type input "5000"
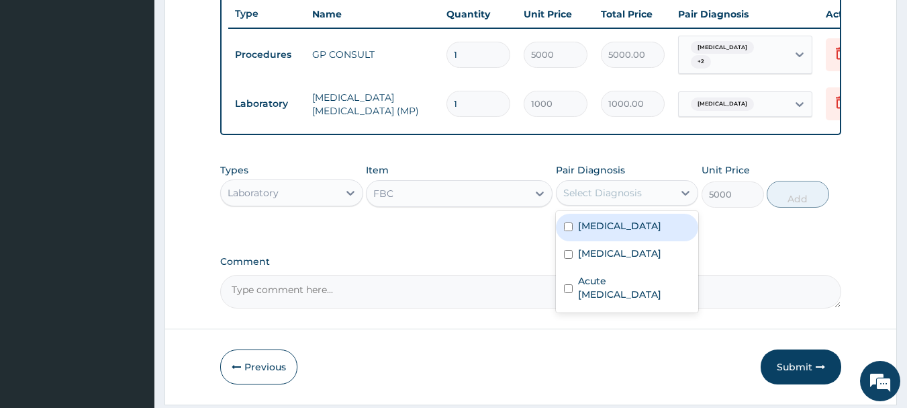
click at [607, 197] on div "Select Diagnosis" at bounding box center [603, 192] width 79 height 13
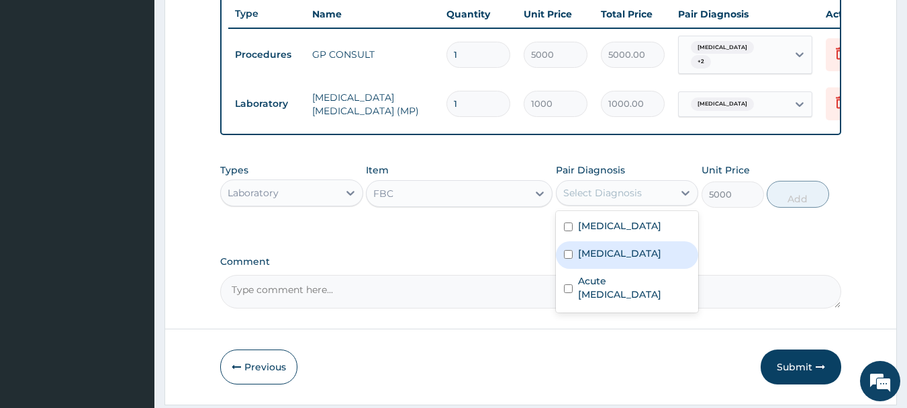
click at [600, 258] on label "Sepsis" at bounding box center [619, 253] width 83 height 13
checkbox input "true"
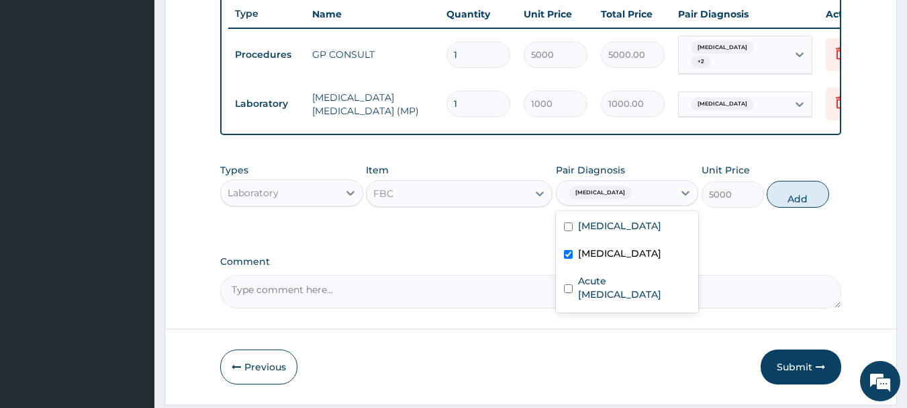
click at [782, 195] on button "Add" at bounding box center [798, 194] width 62 height 27
type input "0"
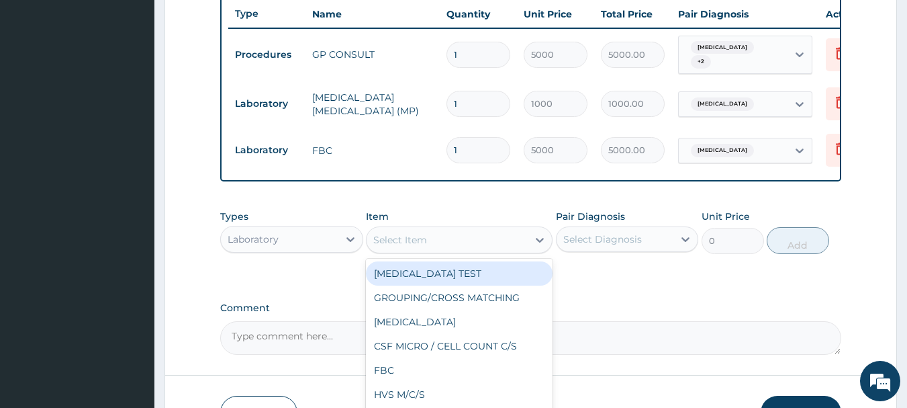
click at [460, 251] on div "Select Item" at bounding box center [447, 239] width 161 height 21
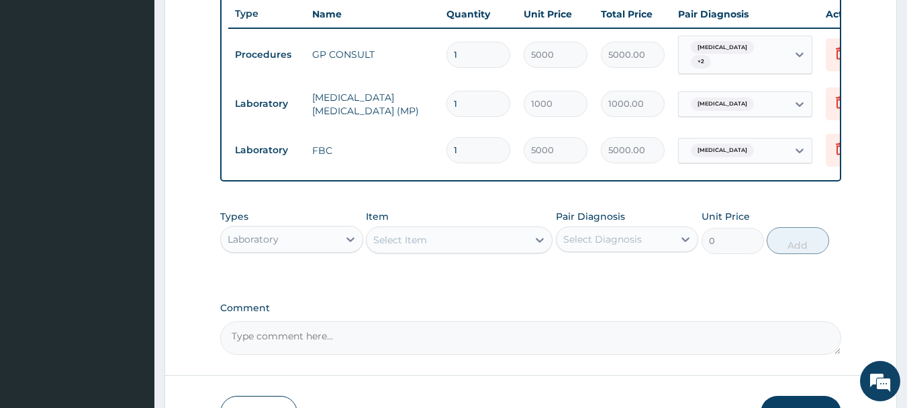
click at [308, 226] on div "Types Laboratory" at bounding box center [291, 232] width 143 height 44
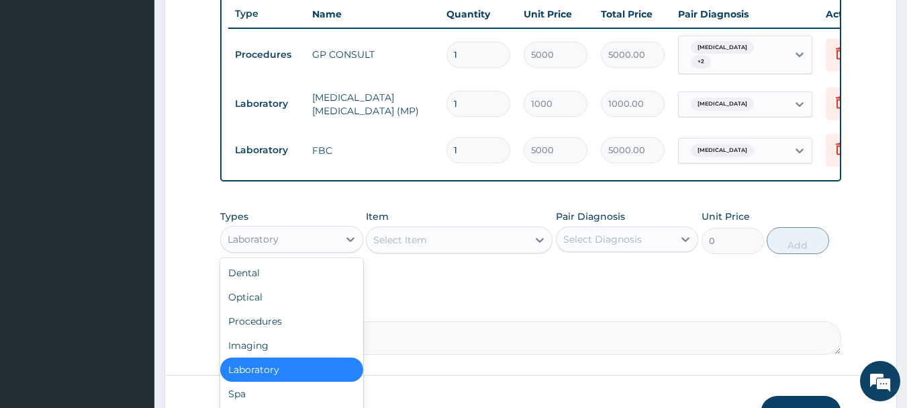
click at [309, 240] on div "Laboratory" at bounding box center [280, 238] width 118 height 21
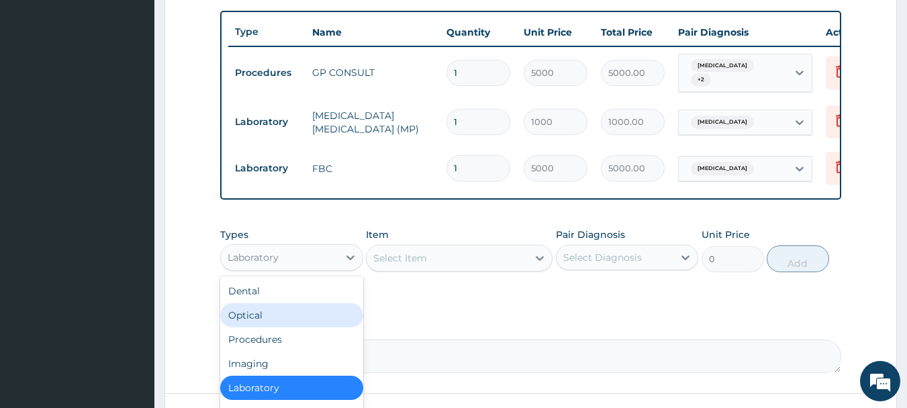
scroll to position [600, 0]
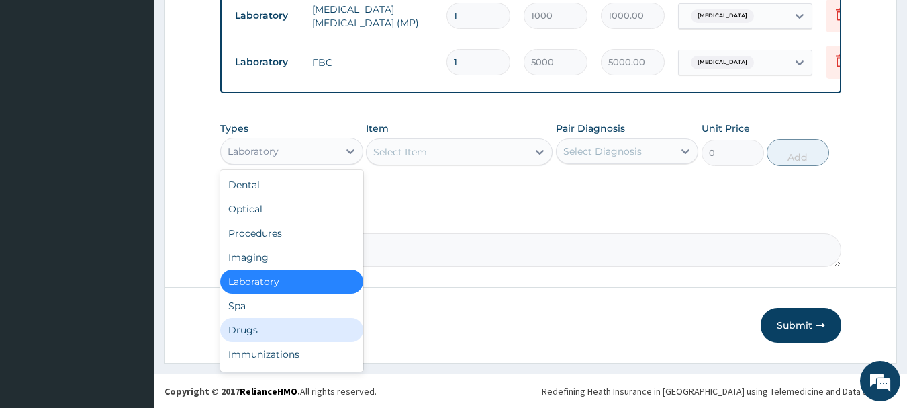
click at [285, 328] on div "Drugs" at bounding box center [291, 330] width 143 height 24
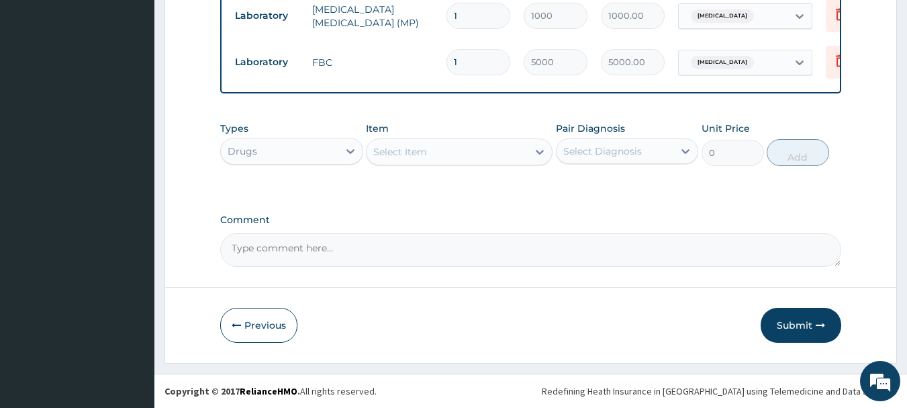
click at [475, 161] on div "Select Item" at bounding box center [447, 151] width 161 height 21
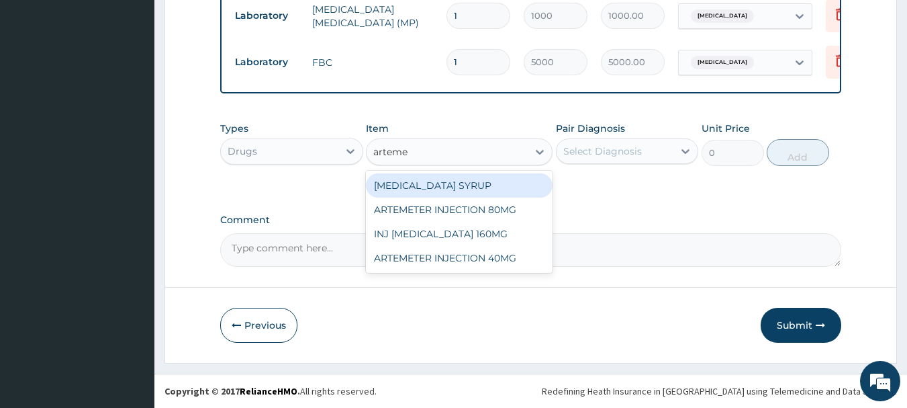
type input "artemet"
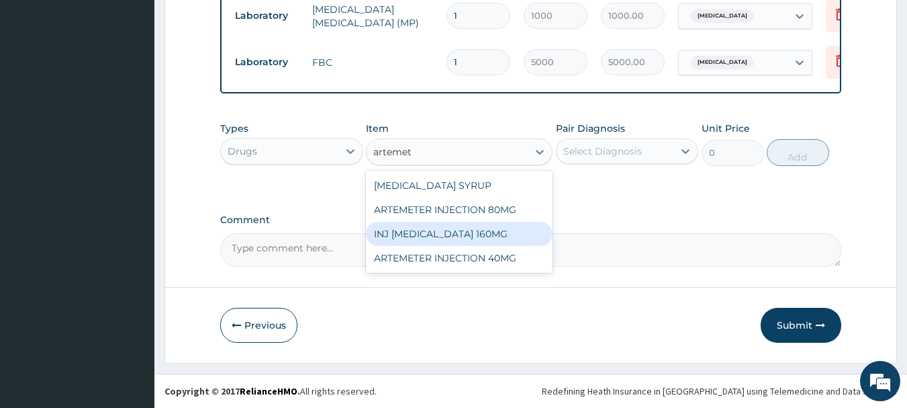
click at [487, 232] on div "INJ ARTEMETHER 160MG" at bounding box center [459, 234] width 187 height 24
type input "800"
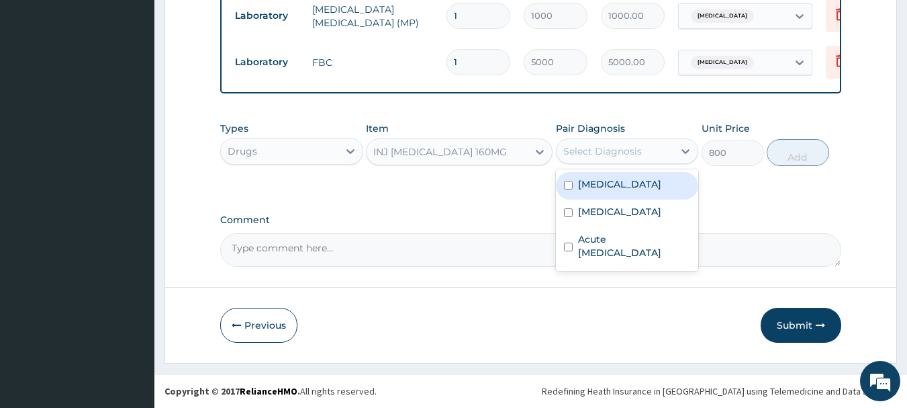
click at [623, 152] on div "Select Diagnosis" at bounding box center [603, 150] width 79 height 13
click at [621, 195] on div "Malaria" at bounding box center [627, 186] width 143 height 28
checkbox input "true"
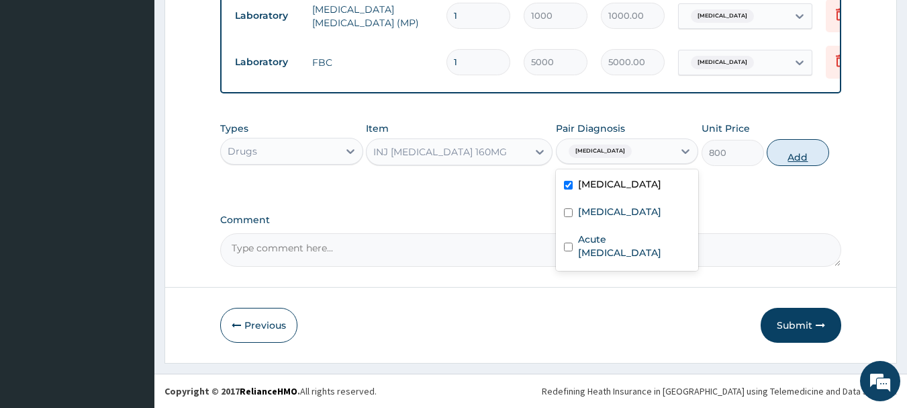
click at [781, 158] on button "Add" at bounding box center [798, 152] width 62 height 27
type input "0"
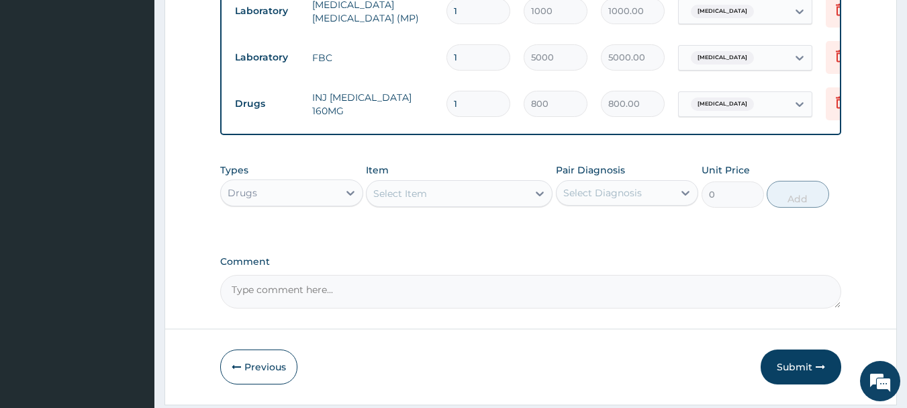
drag, startPoint x: 415, startPoint y: 204, endPoint x: 424, endPoint y: 203, distance: 8.8
click at [417, 200] on div "Select Item" at bounding box center [400, 193] width 54 height 13
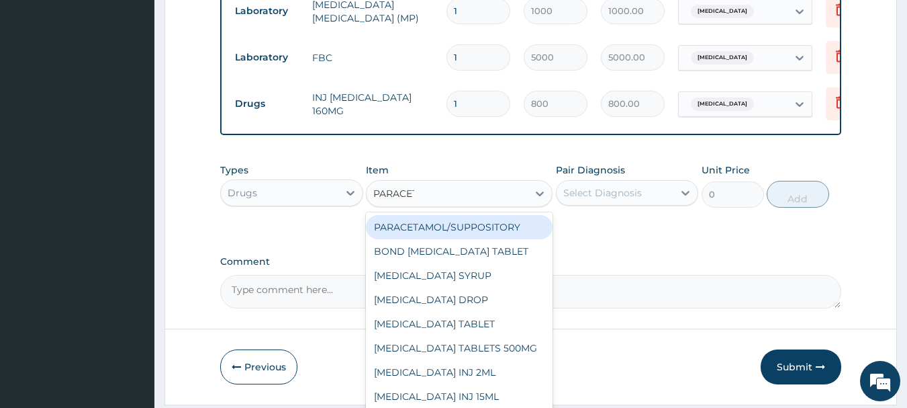
type input "PARACETA"
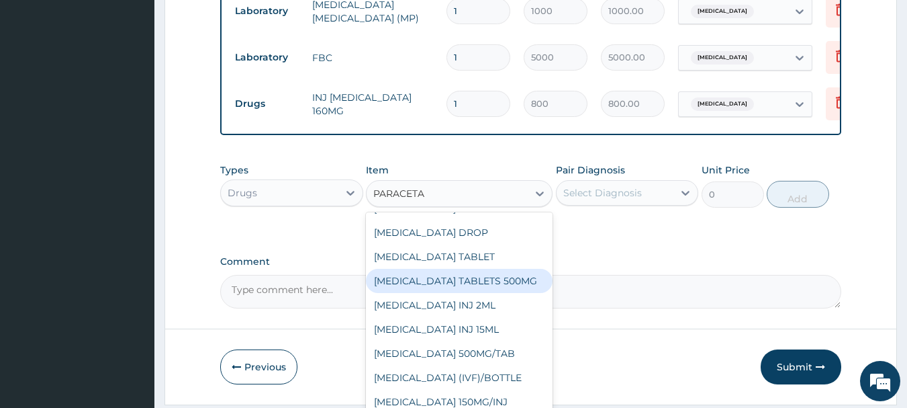
scroll to position [70, 0]
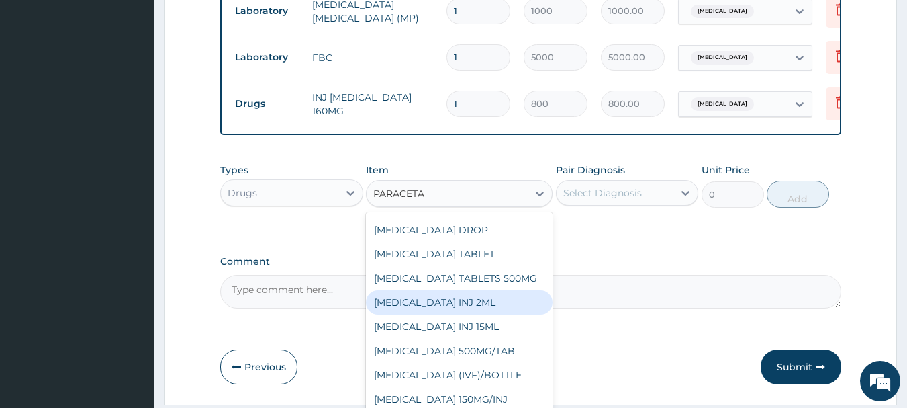
click at [464, 309] on div "PARACETAMOL INJ 2ML" at bounding box center [459, 302] width 187 height 24
type input "500"
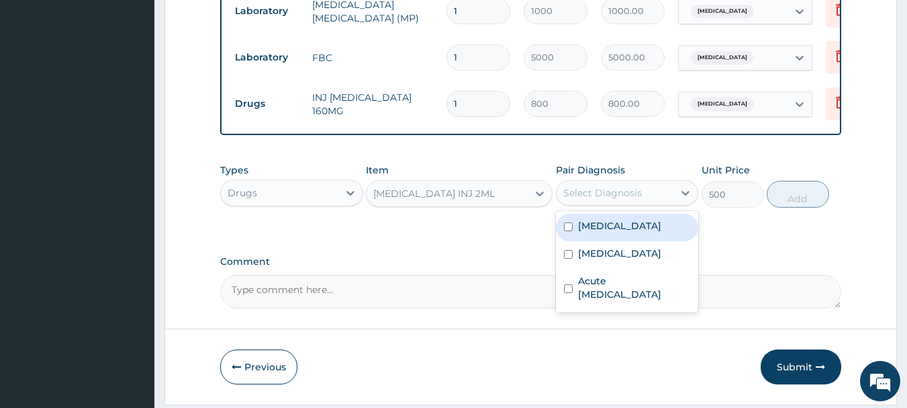
click at [664, 190] on div "Select Diagnosis" at bounding box center [616, 192] width 118 height 21
click at [643, 223] on div "Malaria" at bounding box center [627, 228] width 143 height 28
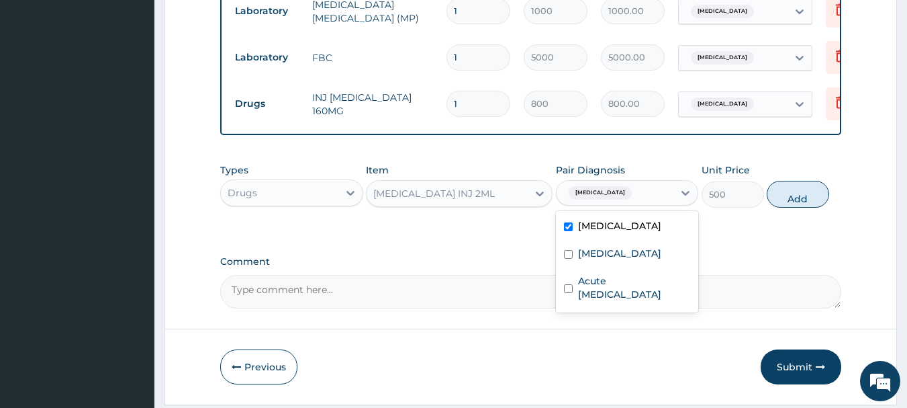
checkbox input "true"
click at [639, 257] on div "Sepsis" at bounding box center [627, 255] width 143 height 28
checkbox input "true"
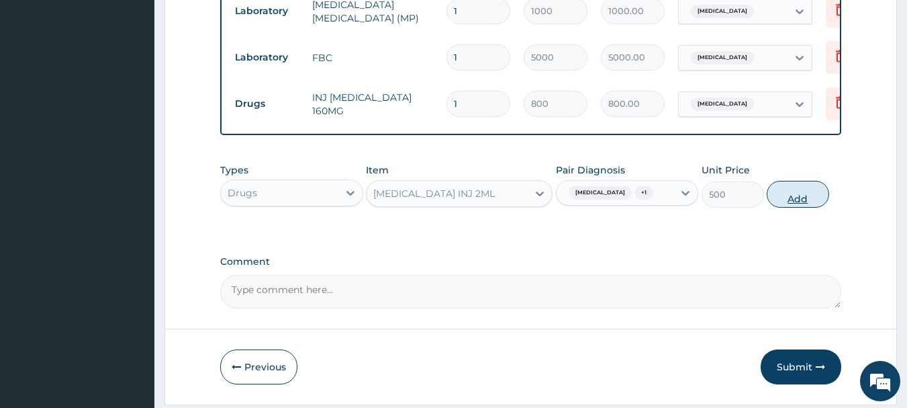
click at [801, 204] on button "Add" at bounding box center [798, 194] width 62 height 27
type input "0"
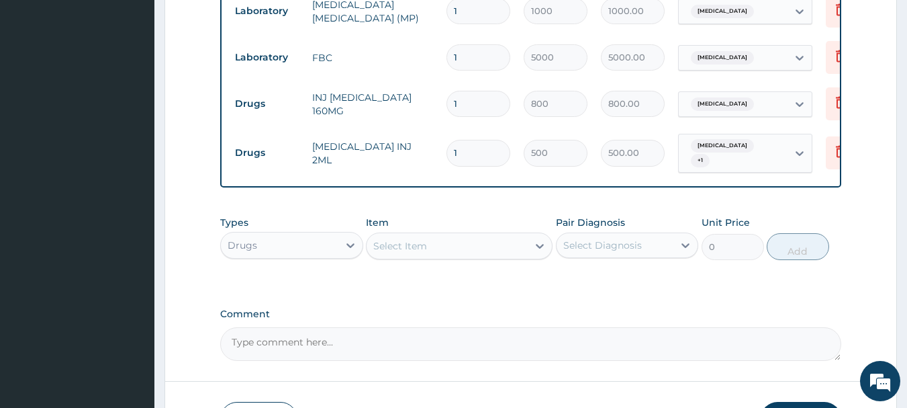
click at [455, 246] on div "Select Item" at bounding box center [447, 245] width 161 height 21
drag, startPoint x: 473, startPoint y: 147, endPoint x: 452, endPoint y: 148, distance: 20.9
click at [452, 148] on input "1" at bounding box center [479, 153] width 64 height 26
type input "2"
type input "1000.00"
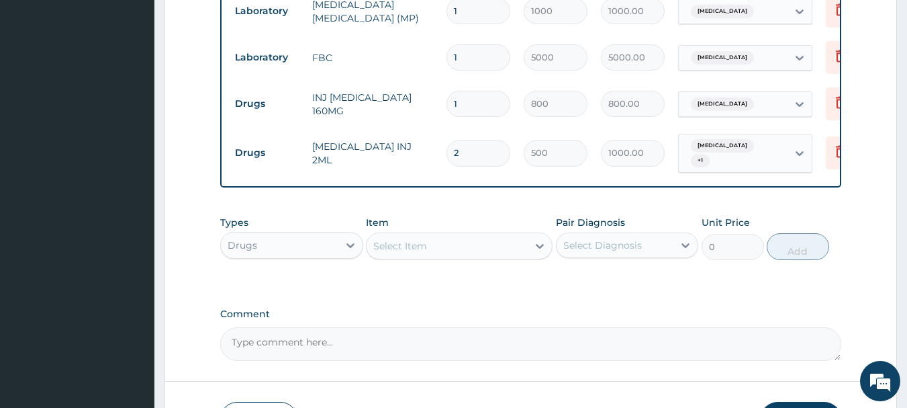
type input "2"
click at [474, 253] on div "Select Item" at bounding box center [447, 245] width 161 height 21
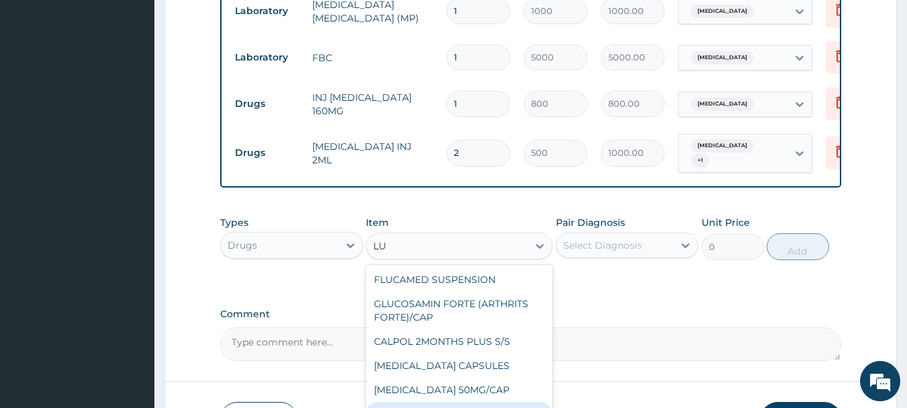
type input "L"
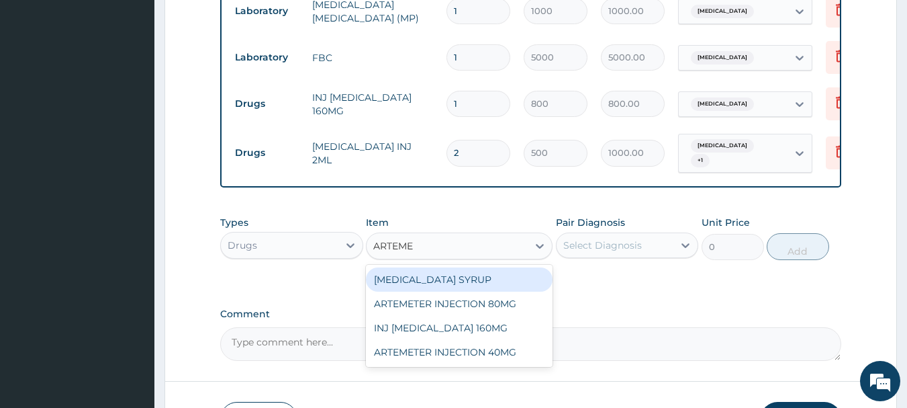
type input "ARTEMET"
click at [483, 273] on div "ARTEMETHER SYRUP" at bounding box center [459, 279] width 187 height 24
type input "1300"
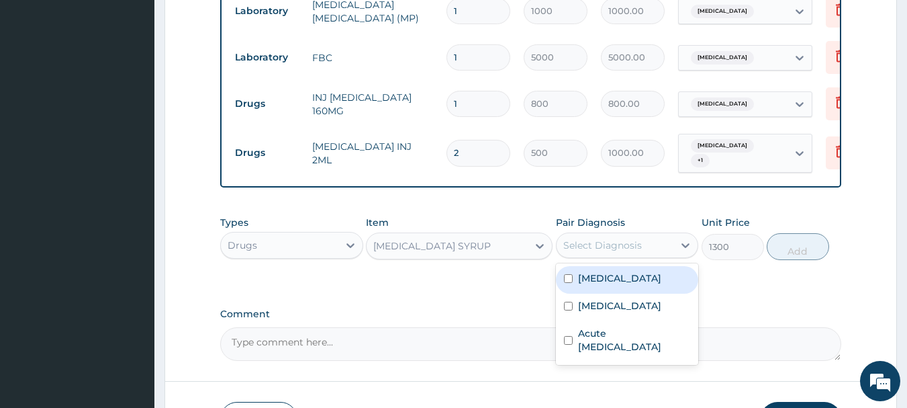
click at [609, 235] on div "Select Diagnosis" at bounding box center [616, 244] width 118 height 21
click at [504, 251] on div "ARTEMETHER SYRUP" at bounding box center [447, 245] width 161 height 21
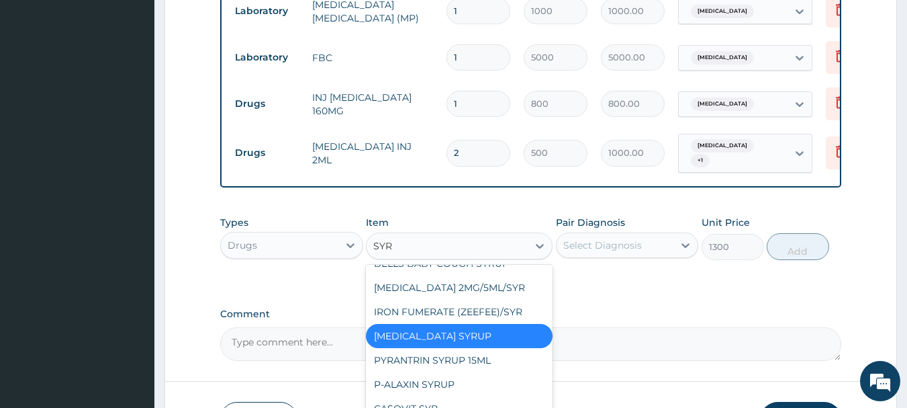
scroll to position [99, 0]
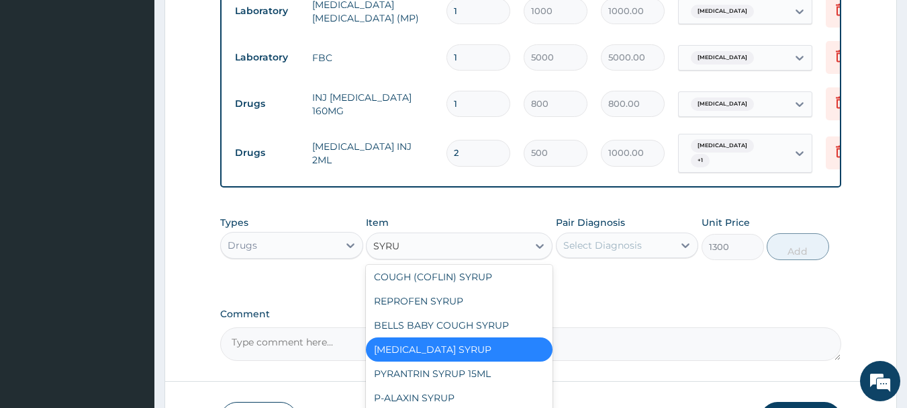
type input "SYRUP"
click at [497, 318] on div "BELLS BABY COUGH SYRUP" at bounding box center [459, 325] width 187 height 24
type input "2500"
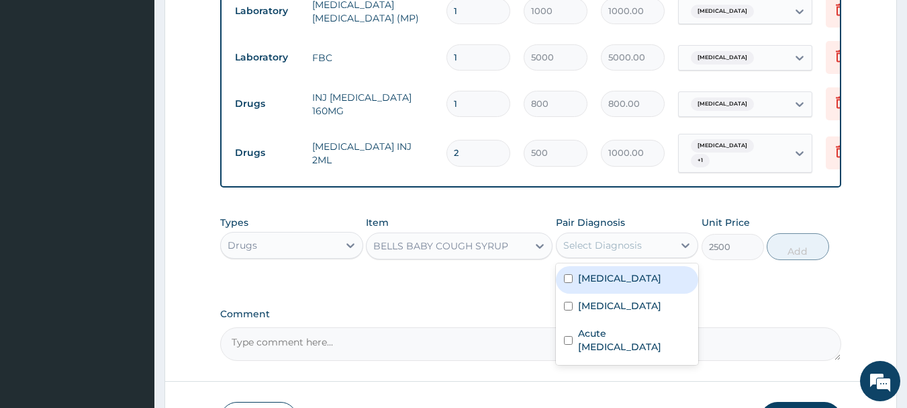
click at [588, 238] on div "Select Diagnosis" at bounding box center [603, 244] width 79 height 13
click at [585, 281] on label "Malaria" at bounding box center [619, 277] width 83 height 13
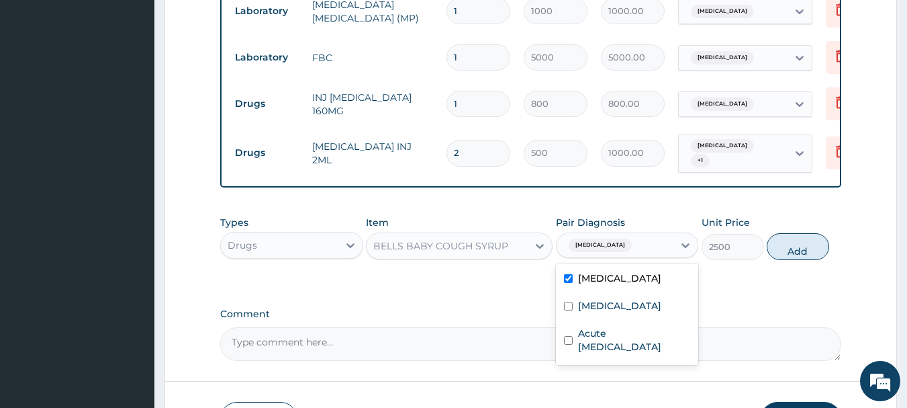
checkbox input "true"
click at [615, 349] on label "Acute upper respiratory infection" at bounding box center [634, 339] width 113 height 27
checkbox input "true"
click at [798, 245] on button "Add" at bounding box center [798, 246] width 62 height 27
type input "0"
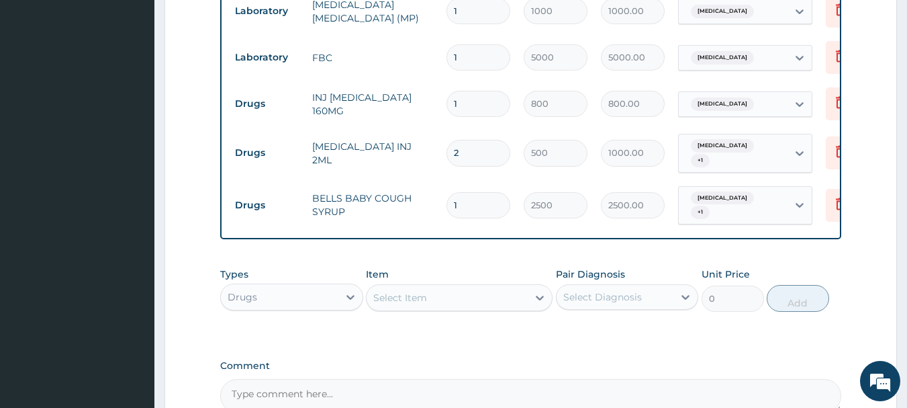
drag, startPoint x: 463, startPoint y: 281, endPoint x: 465, endPoint y: 291, distance: 10.3
click at [464, 287] on div "Select Item" at bounding box center [447, 297] width 161 height 21
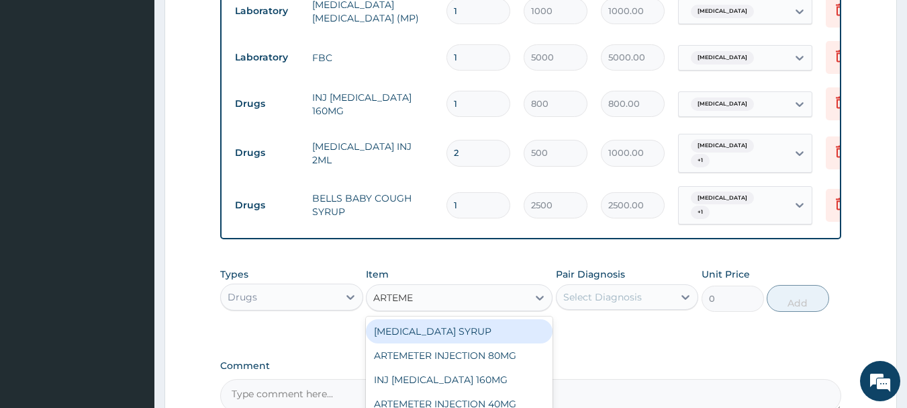
type input "ARTEMET"
click at [465, 324] on div "ARTEMETHER SYRUP" at bounding box center [459, 331] width 187 height 24
type input "1300"
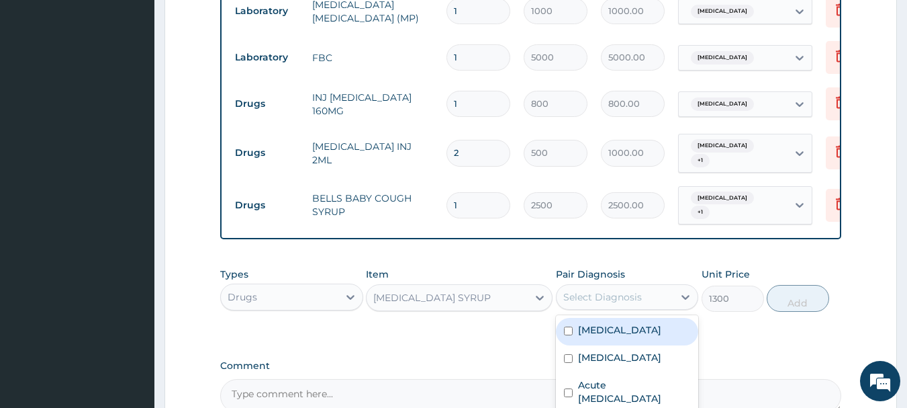
click at [670, 286] on div "Select Diagnosis" at bounding box center [616, 296] width 118 height 21
click at [656, 318] on div "Malaria" at bounding box center [627, 332] width 143 height 28
checkbox input "true"
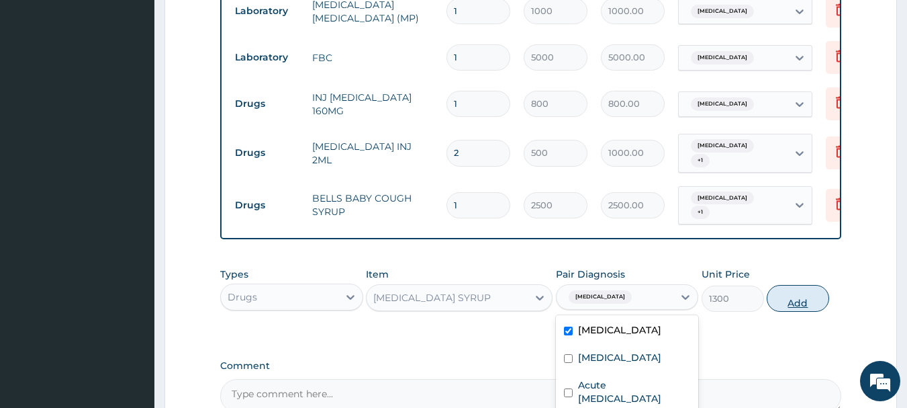
click at [784, 296] on button "Add" at bounding box center [798, 298] width 62 height 27
type input "0"
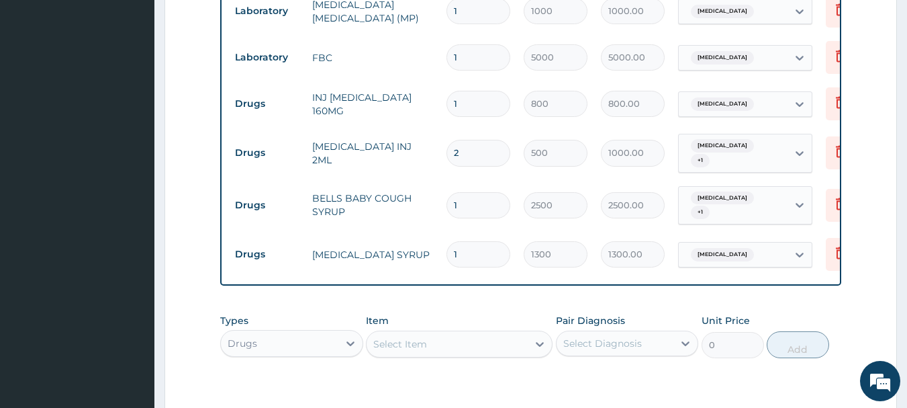
click at [483, 333] on div "Select Item" at bounding box center [447, 343] width 161 height 21
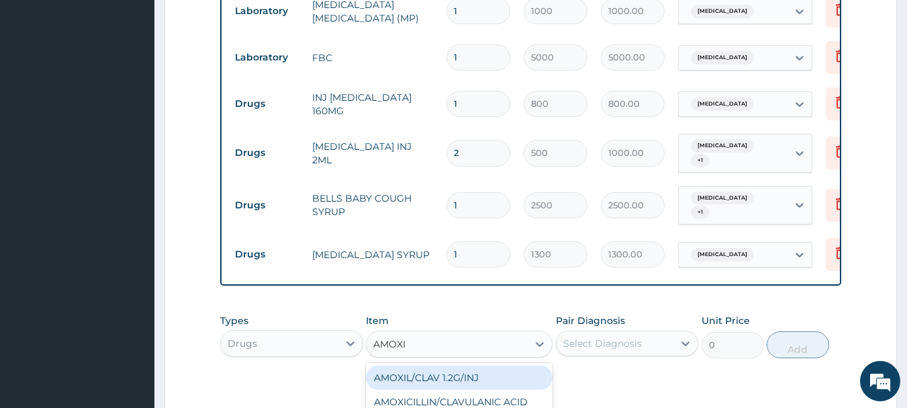
type input "AMOXIC"
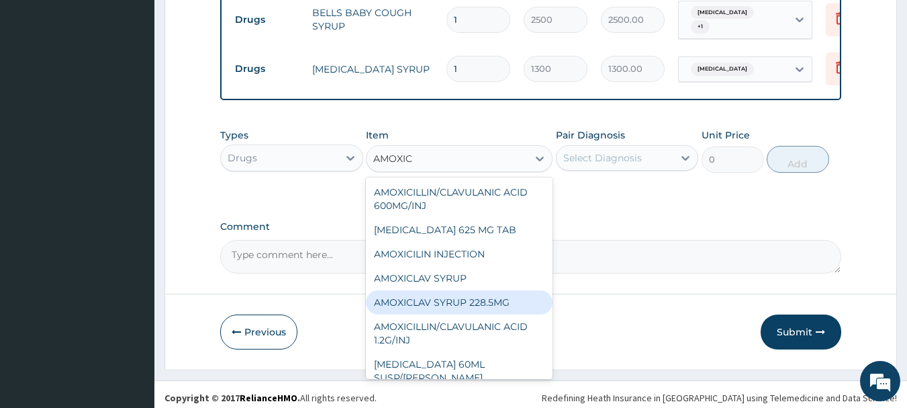
scroll to position [38, 0]
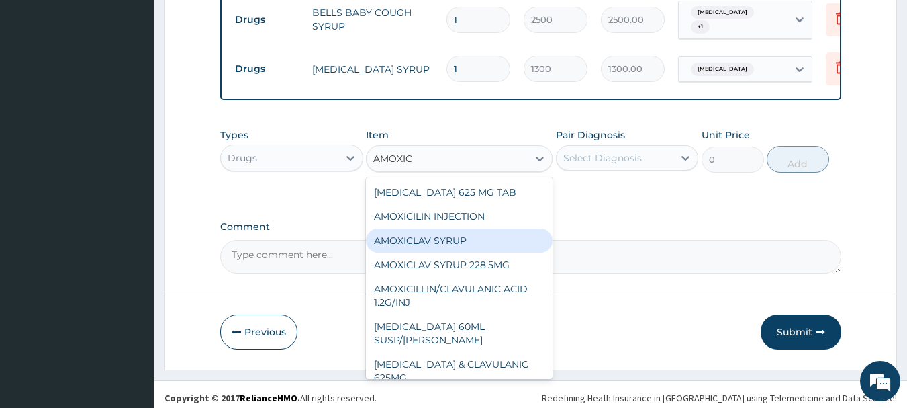
click at [482, 234] on div "AMOXICLAV SYRUP" at bounding box center [459, 240] width 187 height 24
type input "4500"
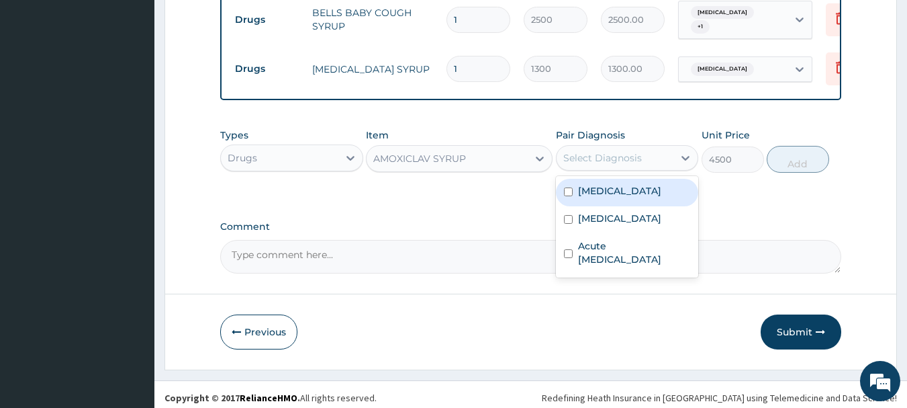
click at [659, 147] on div "Select Diagnosis" at bounding box center [616, 157] width 118 height 21
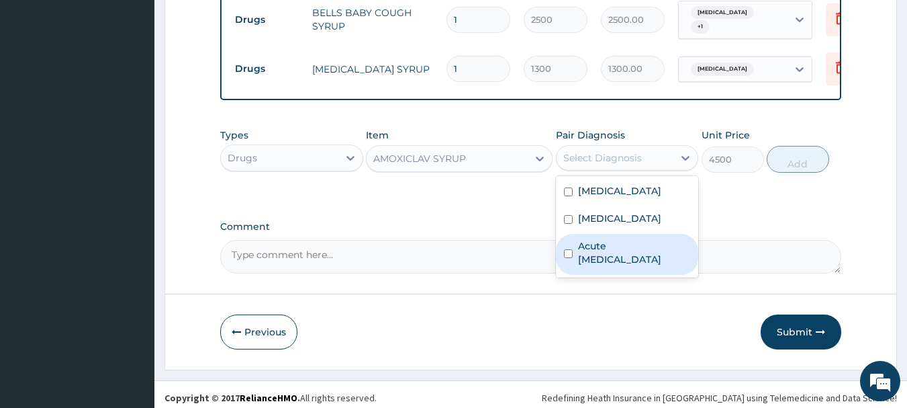
click at [647, 234] on div "Acute upper respiratory infection" at bounding box center [627, 254] width 143 height 41
checkbox input "true"
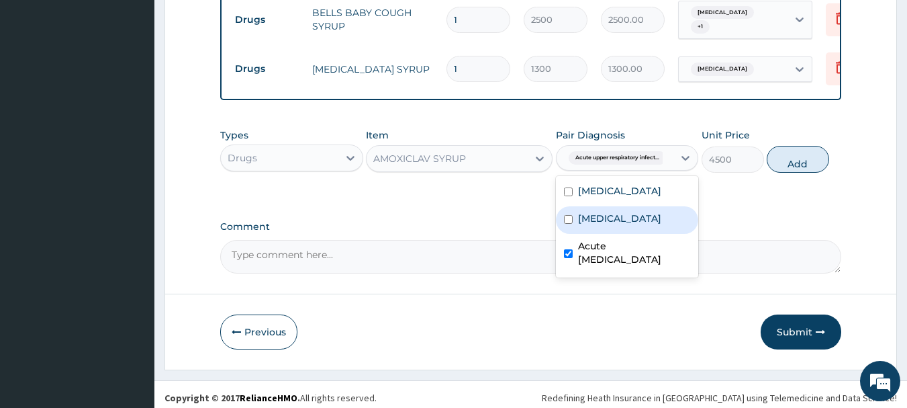
click at [650, 218] on div "Sepsis" at bounding box center [627, 220] width 143 height 28
checkbox input "true"
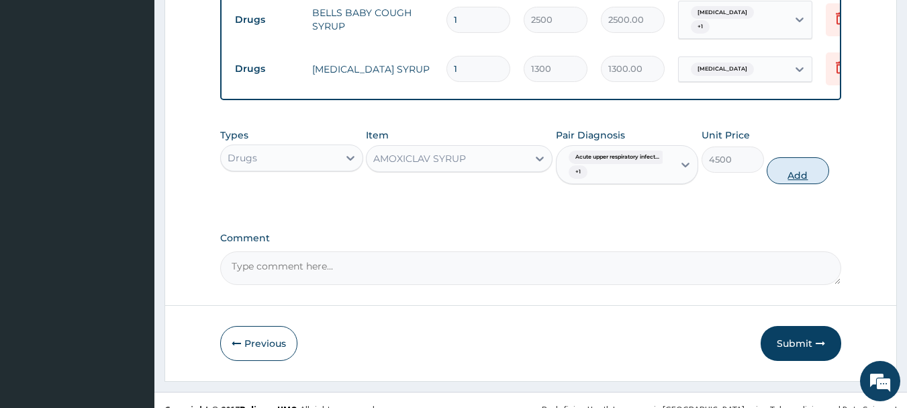
click at [808, 167] on button "Add" at bounding box center [798, 170] width 62 height 27
type input "0"
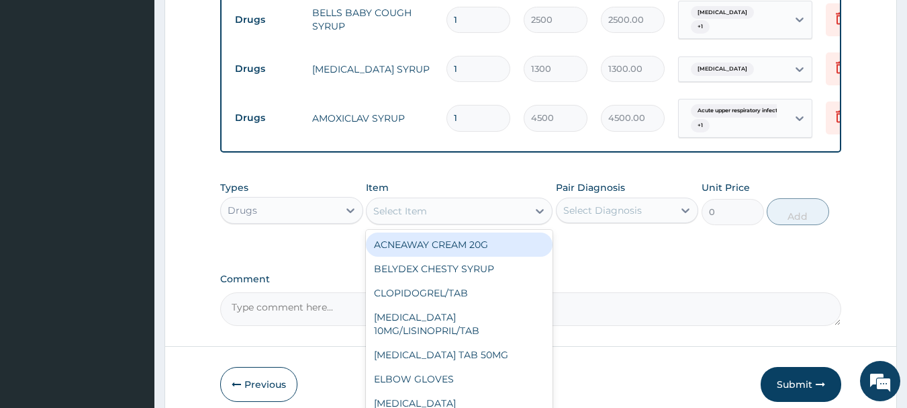
click at [461, 204] on div "Select Item" at bounding box center [447, 210] width 161 height 21
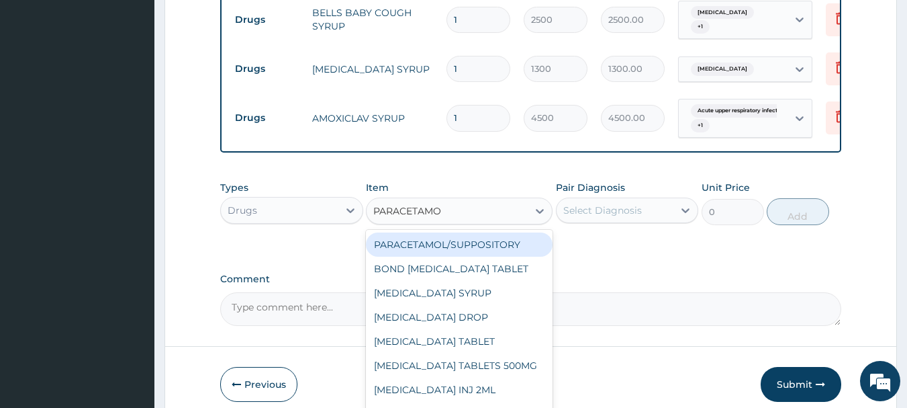
type input "PARACETAMOL"
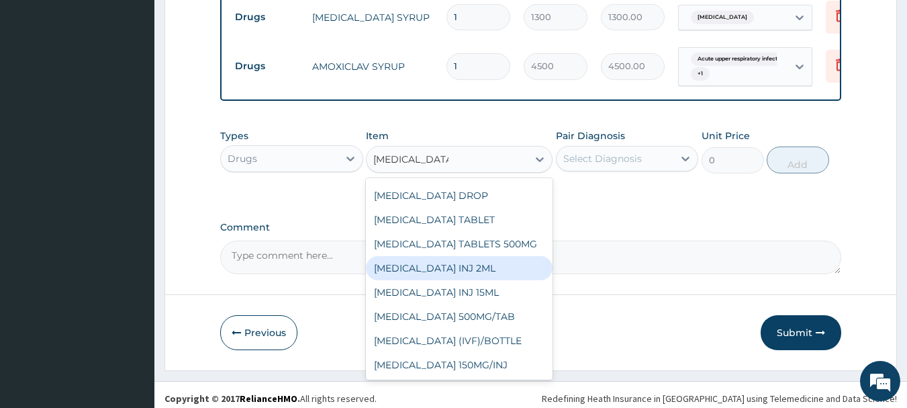
scroll to position [0, 0]
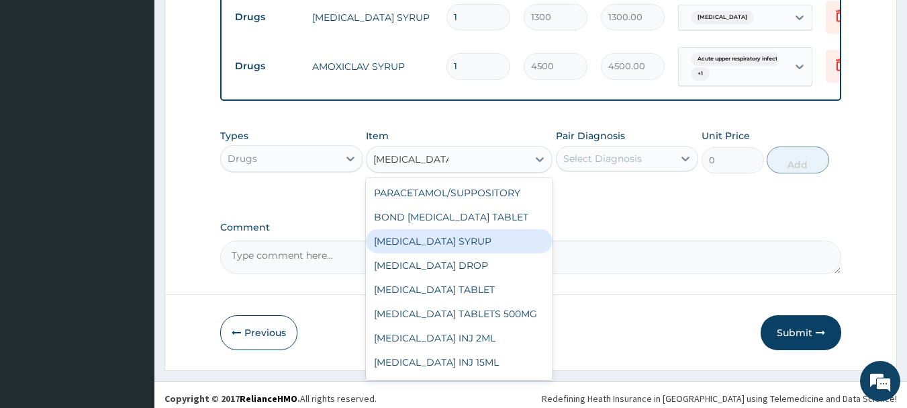
drag, startPoint x: 509, startPoint y: 210, endPoint x: 506, endPoint y: 226, distance: 16.5
click at [506, 226] on div "PARACETAMOL/SUPPOSITORY BOND PARACETAMOL TABLET PARACETAMOL SYRUP PARACETAMOL D…" at bounding box center [459, 279] width 187 height 202
click at [506, 229] on div "PARACETAMOL SYRUP" at bounding box center [459, 241] width 187 height 24
type input "650"
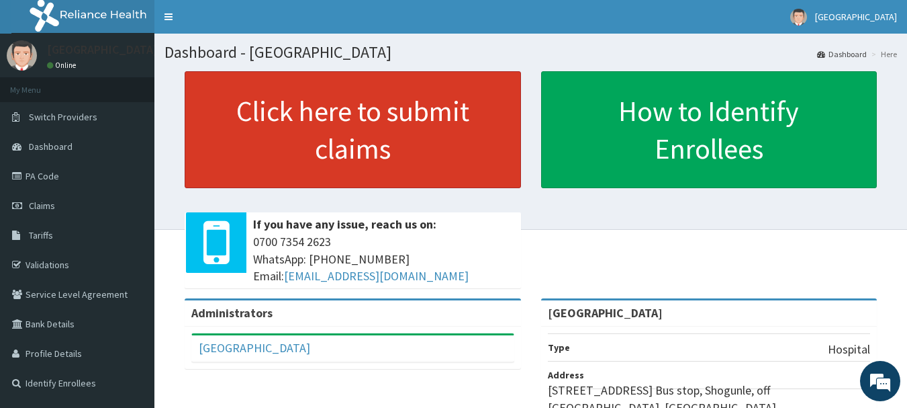
click at [586, 62] on section "Click here to submit claims If you have any issue, reach us on: [PHONE_NUMBER] …" at bounding box center [530, 145] width 753 height 168
